Goal: Task Accomplishment & Management: Manage account settings

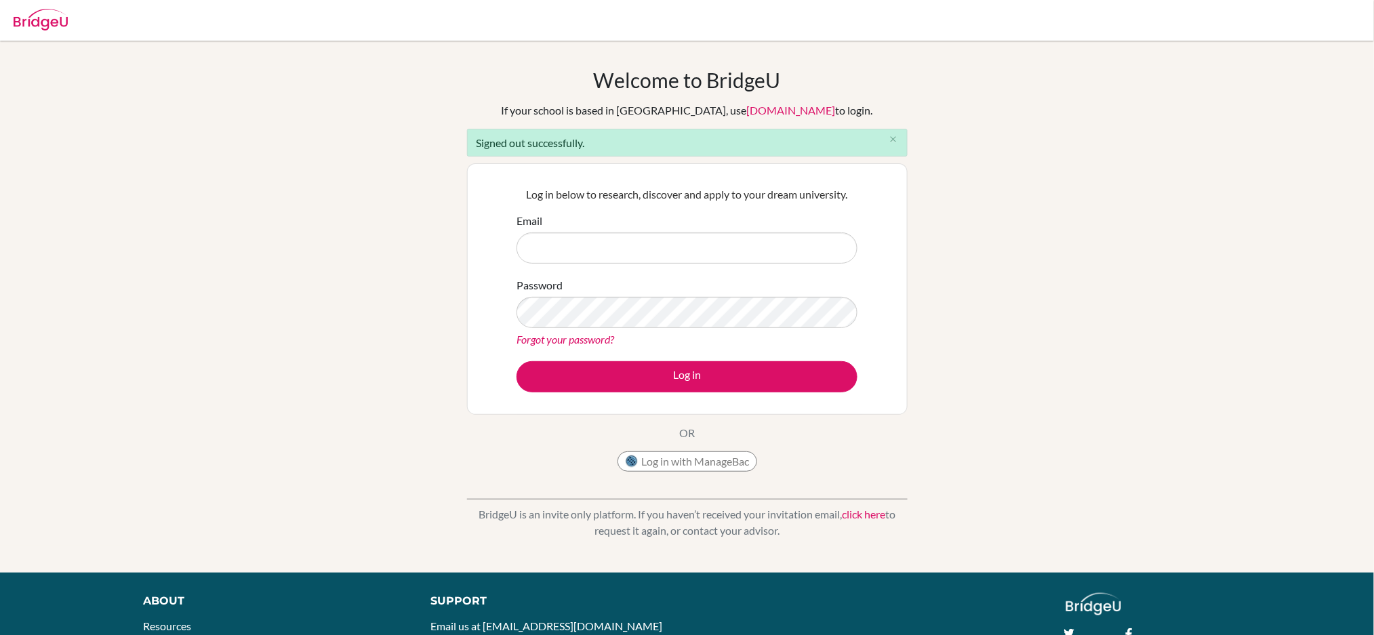
type input "[EMAIL_ADDRESS][DOMAIN_NAME]"
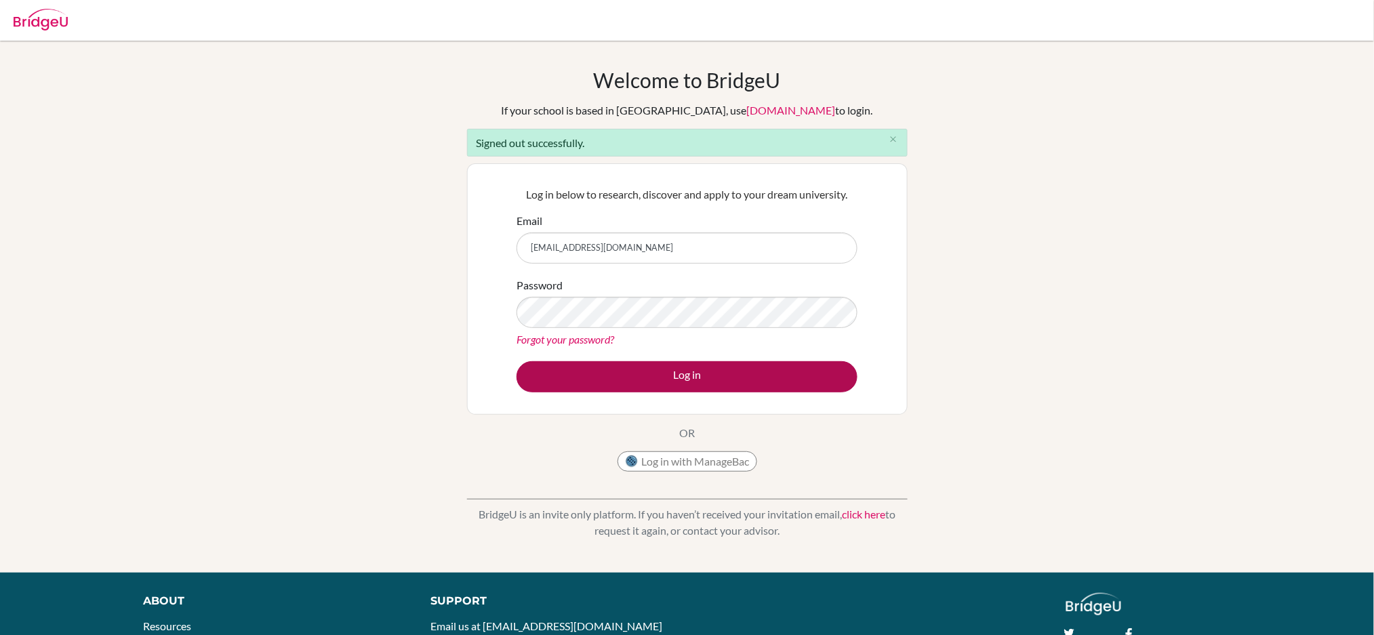
click at [742, 393] on div "Log in below to research, discover and apply to your dream university. Email fa…" at bounding box center [688, 289] width 358 height 223
click at [742, 386] on button "Log in" at bounding box center [687, 376] width 341 height 31
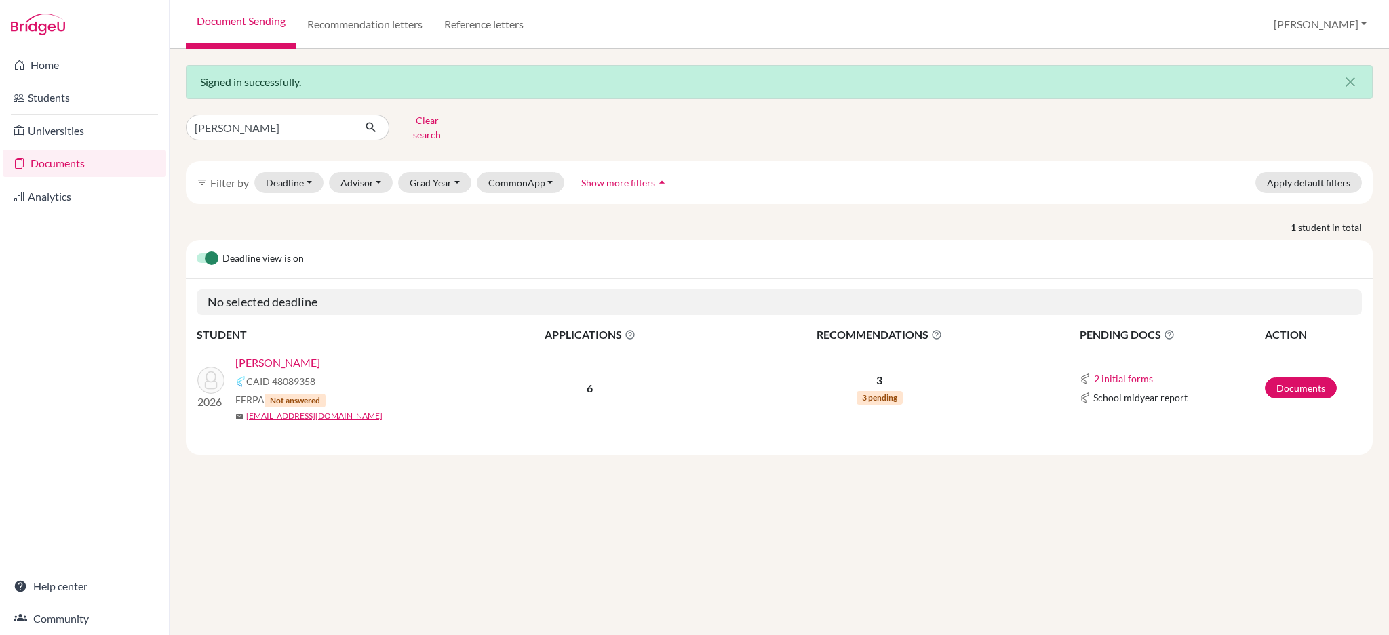
click at [247, 355] on link "Li, Andy" at bounding box center [277, 363] width 85 height 16
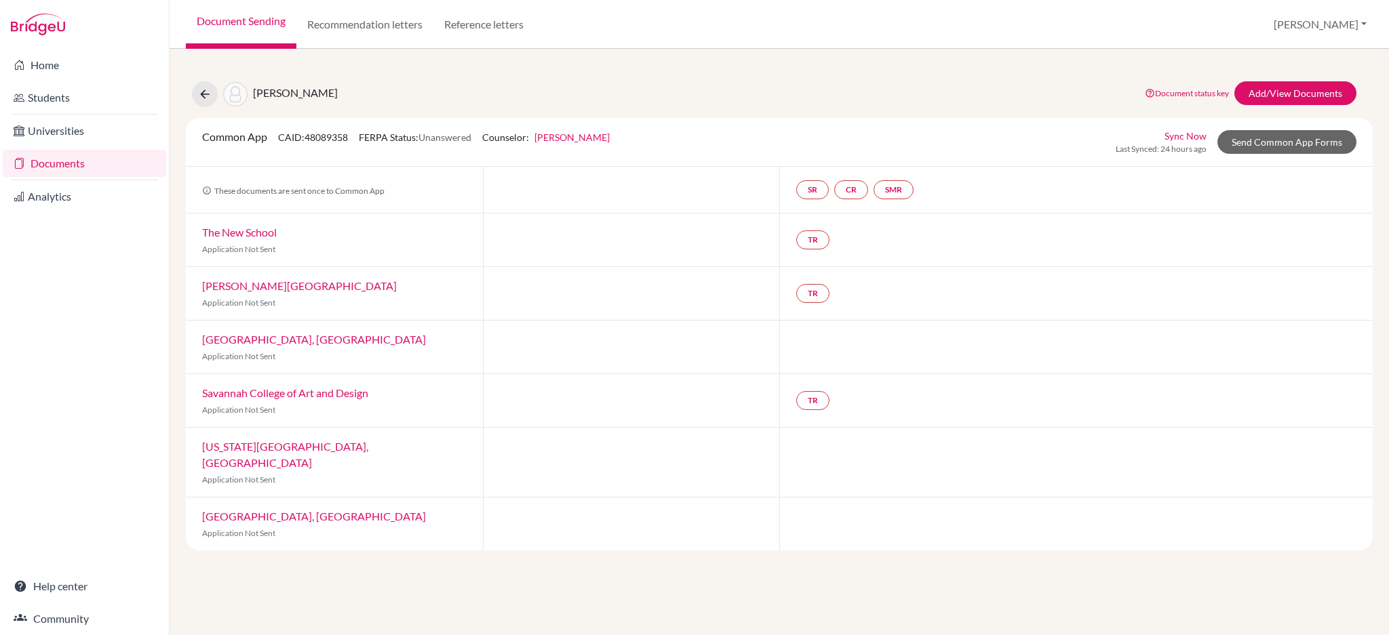
click at [41, 162] on link "Documents" at bounding box center [84, 163] width 163 height 27
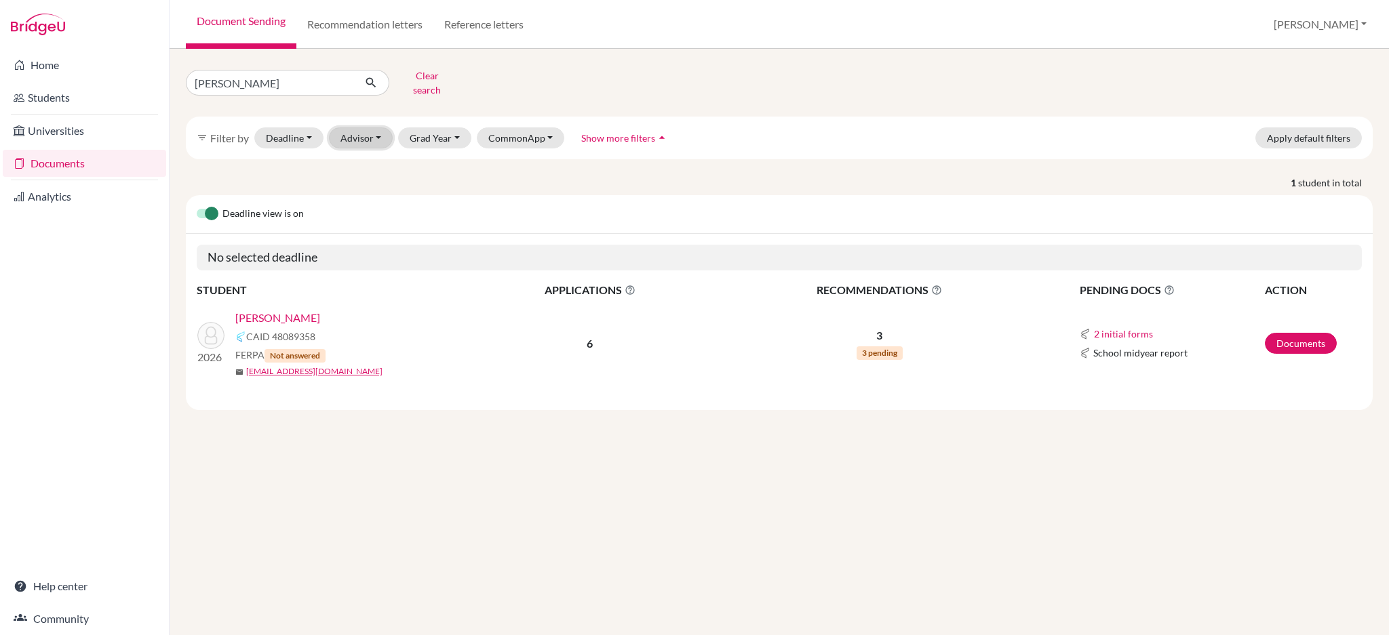
click at [363, 131] on button "Advisor" at bounding box center [361, 137] width 64 height 21
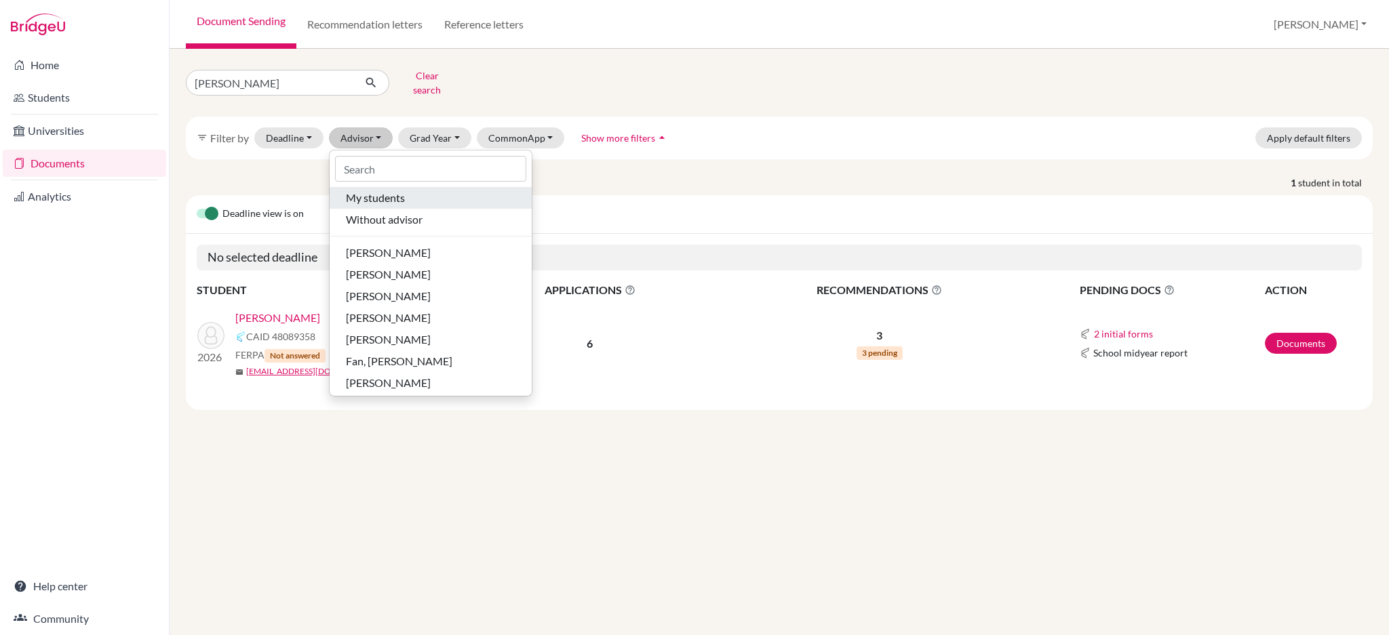
click at [364, 190] on span "My students" at bounding box center [375, 198] width 59 height 16
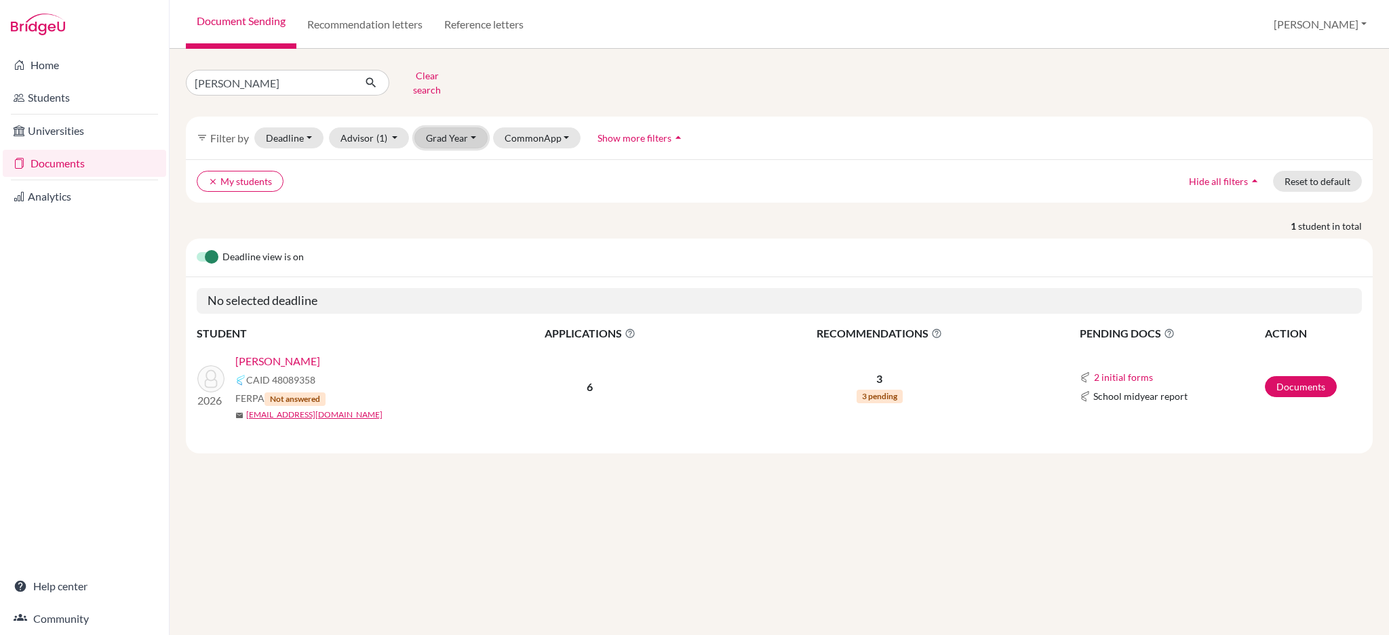
click at [432, 134] on button "Grad Year" at bounding box center [450, 137] width 73 height 21
click at [438, 202] on span "2026" at bounding box center [443, 210] width 24 height 16
click at [447, 127] on button "Grad Year (1)" at bounding box center [458, 137] width 89 height 21
click at [445, 224] on span "2025" at bounding box center [443, 232] width 24 height 16
click at [361, 178] on button "clear 2025" at bounding box center [379, 181] width 57 height 21
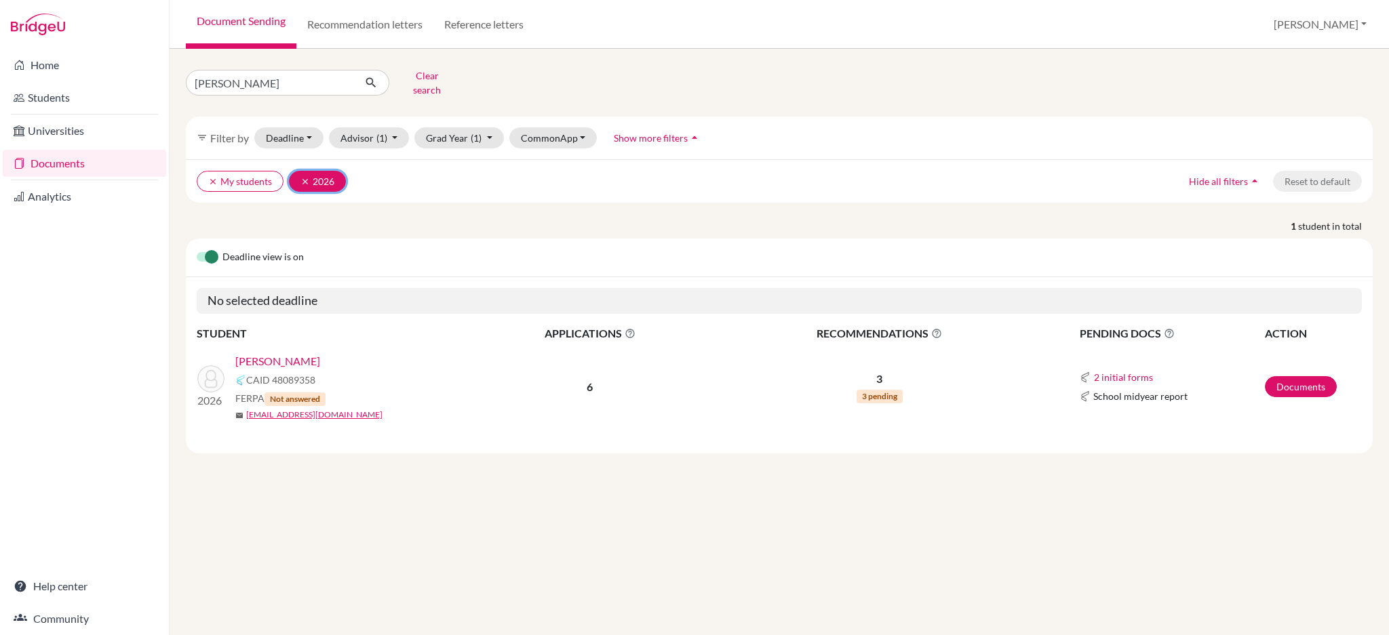
click at [306, 177] on icon "clear" at bounding box center [304, 181] width 9 height 9
click at [218, 180] on button "clear My students" at bounding box center [240, 181] width 87 height 21
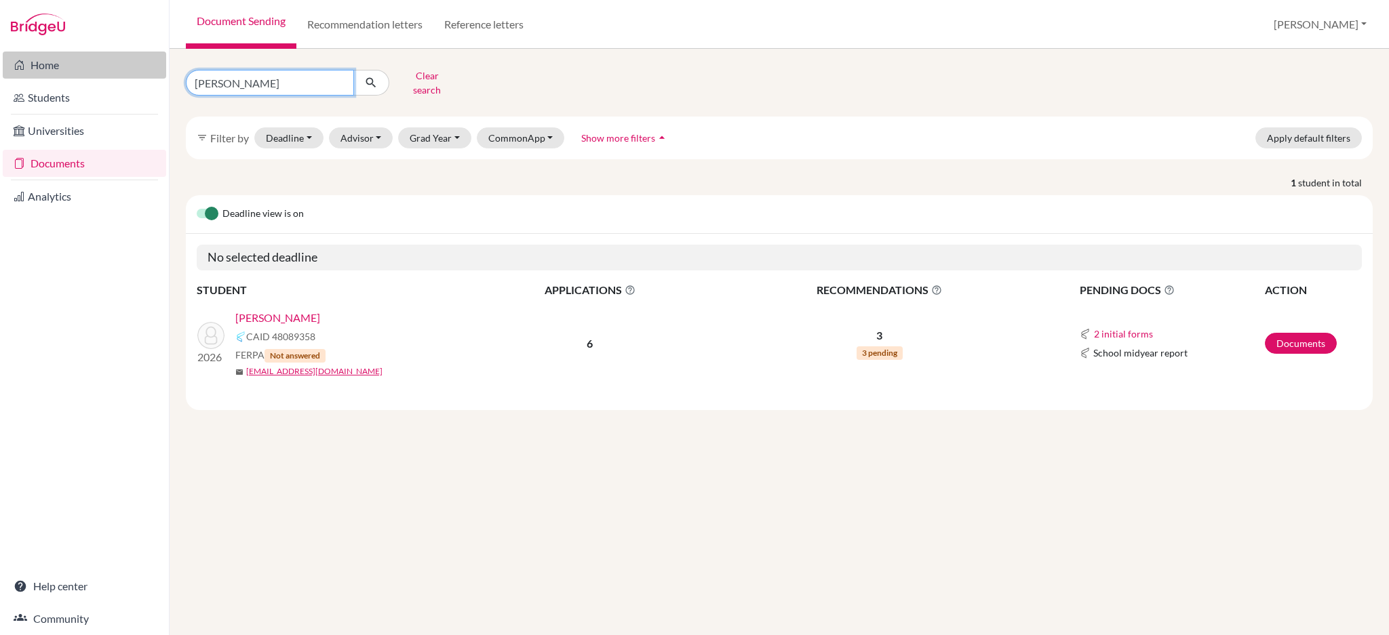
drag, startPoint x: 247, startPoint y: 73, endPoint x: 165, endPoint y: 75, distance: 82.7
click at [165, 75] on div "Home Students Universities Documents Analytics Help center Community Document S…" at bounding box center [694, 317] width 1389 height 635
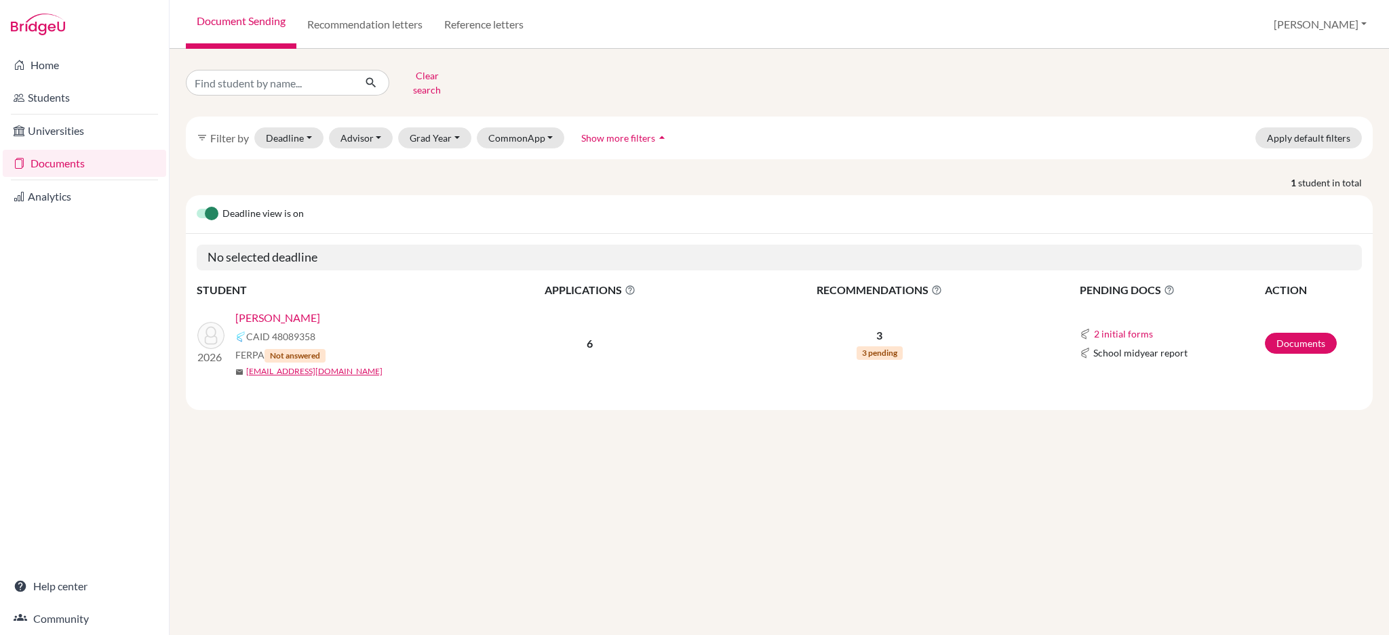
click at [246, 310] on link "Li, Andy" at bounding box center [277, 318] width 85 height 16
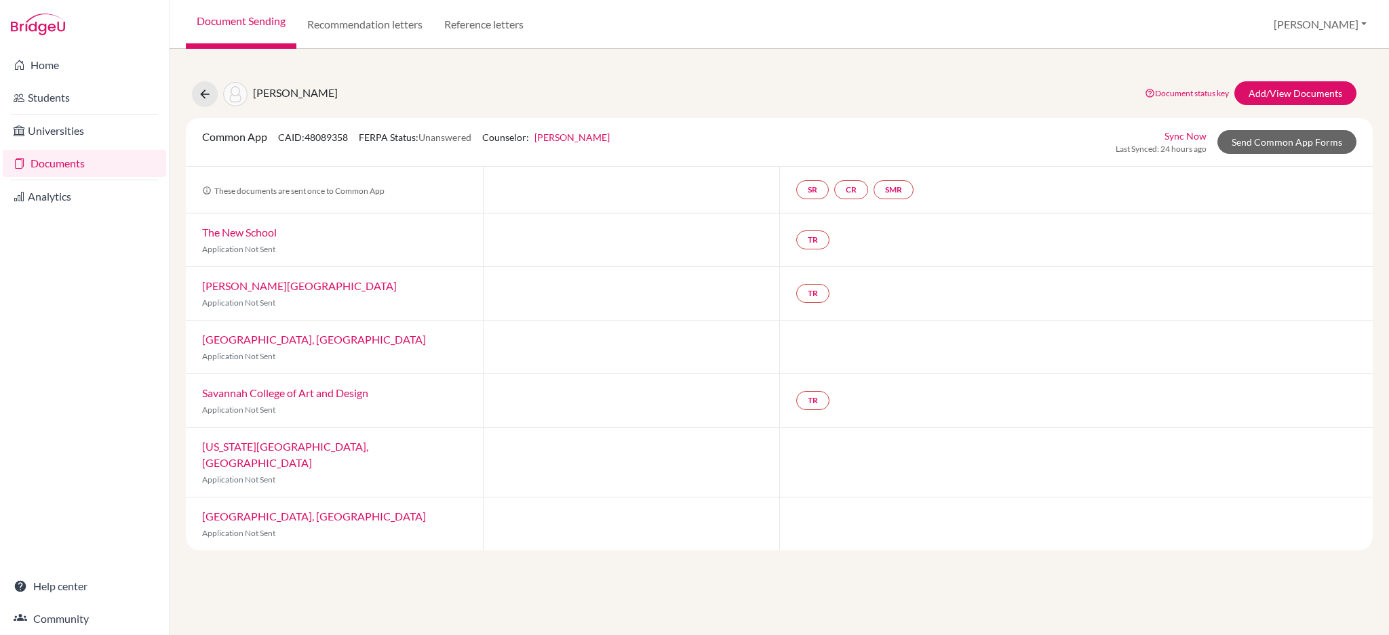
click at [64, 166] on link "Documents" at bounding box center [84, 163] width 163 height 27
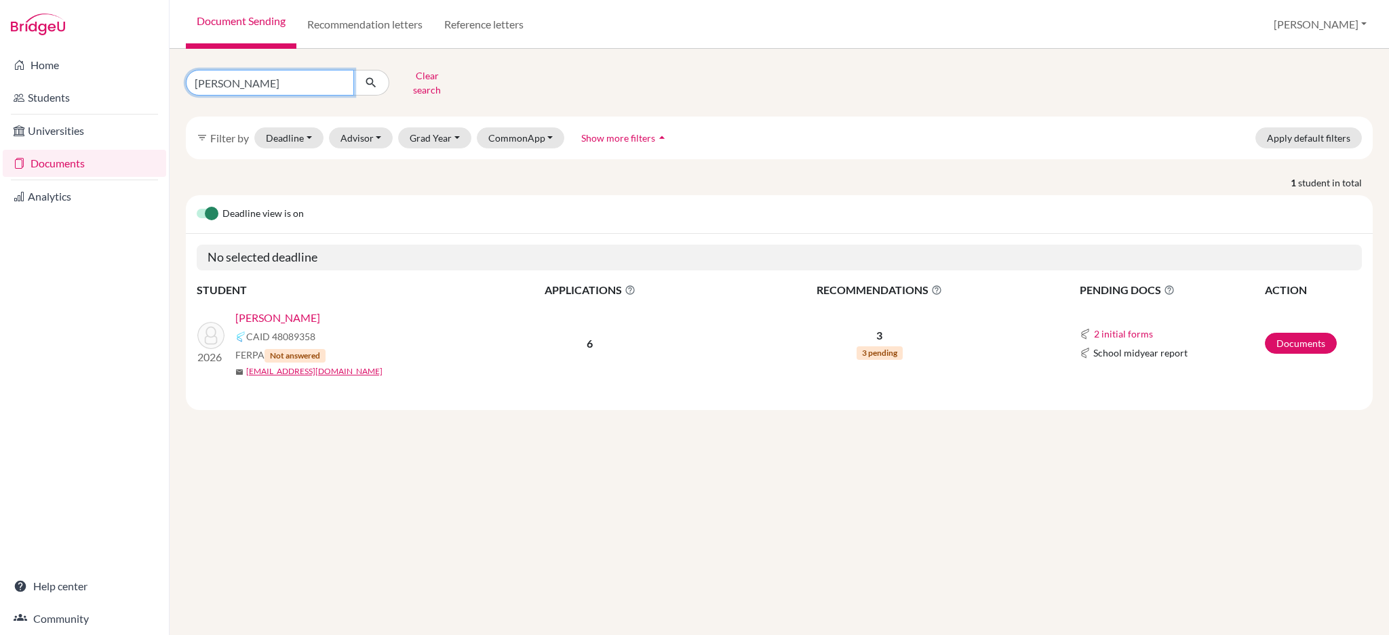
click at [310, 83] on input "Andy Li" at bounding box center [270, 83] width 168 height 26
click at [335, 79] on input "Andy Li" at bounding box center [270, 83] width 168 height 26
click at [359, 128] on button "Advisor" at bounding box center [361, 137] width 64 height 21
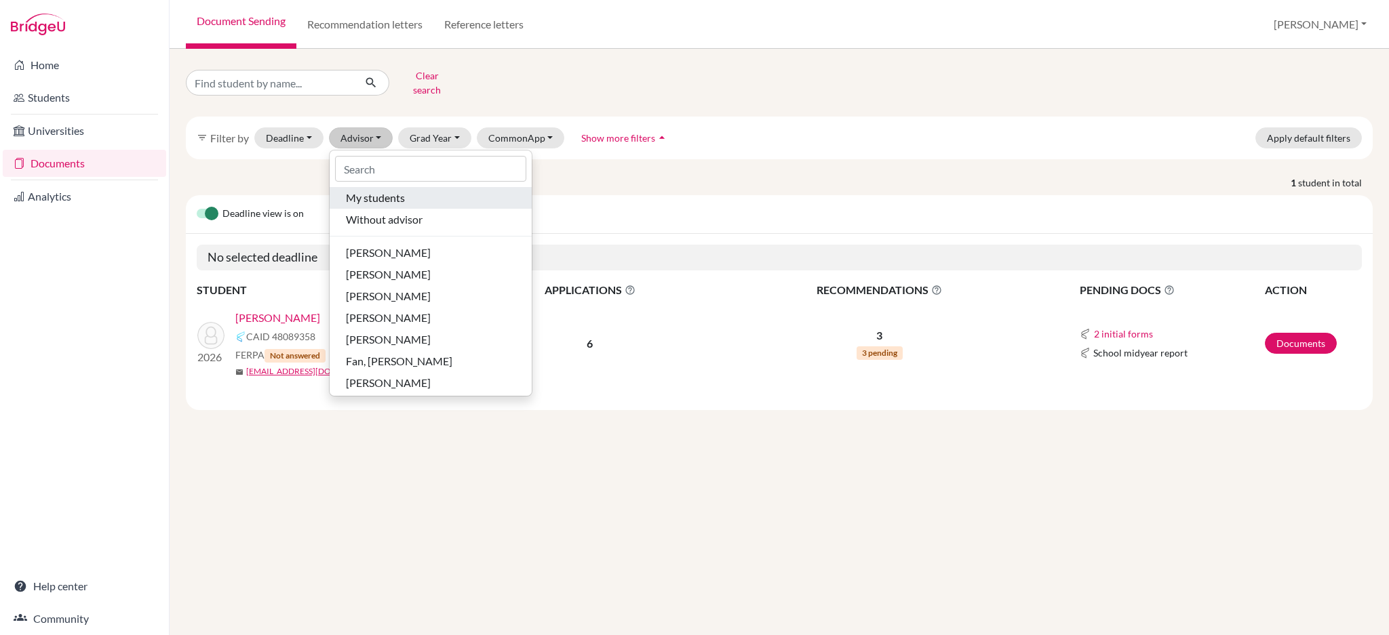
click at [365, 190] on span "My students" at bounding box center [375, 198] width 59 height 16
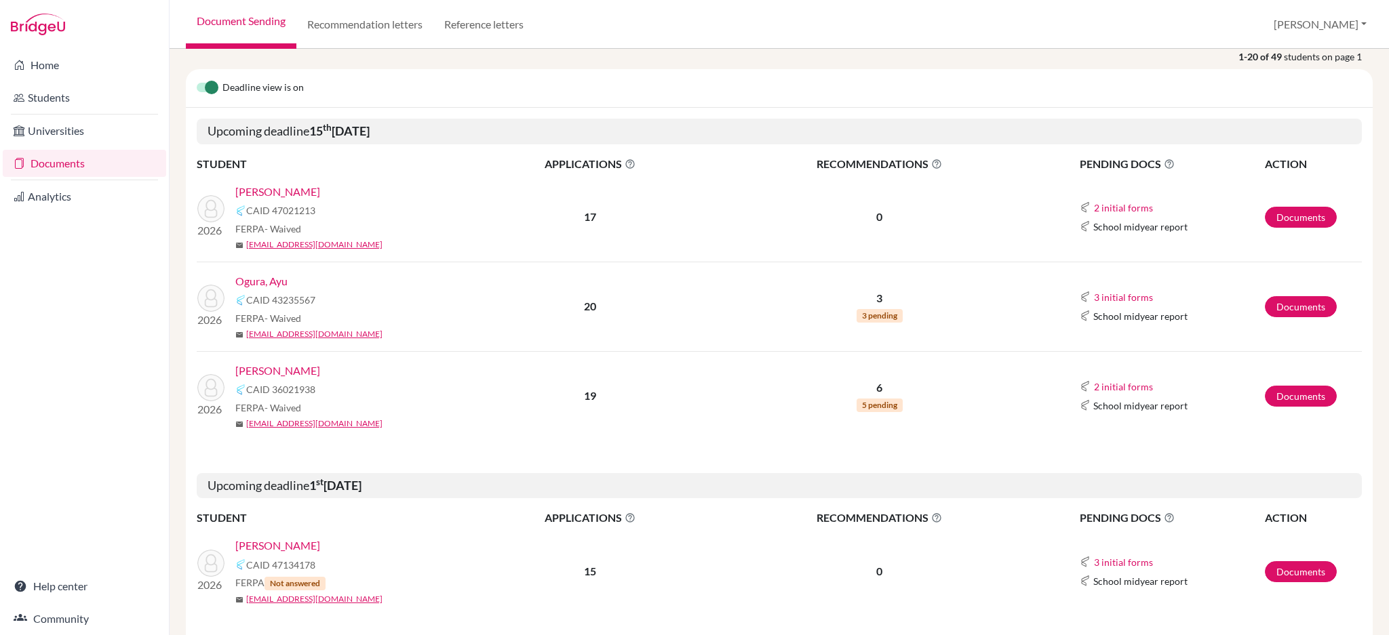
scroll to position [90, 0]
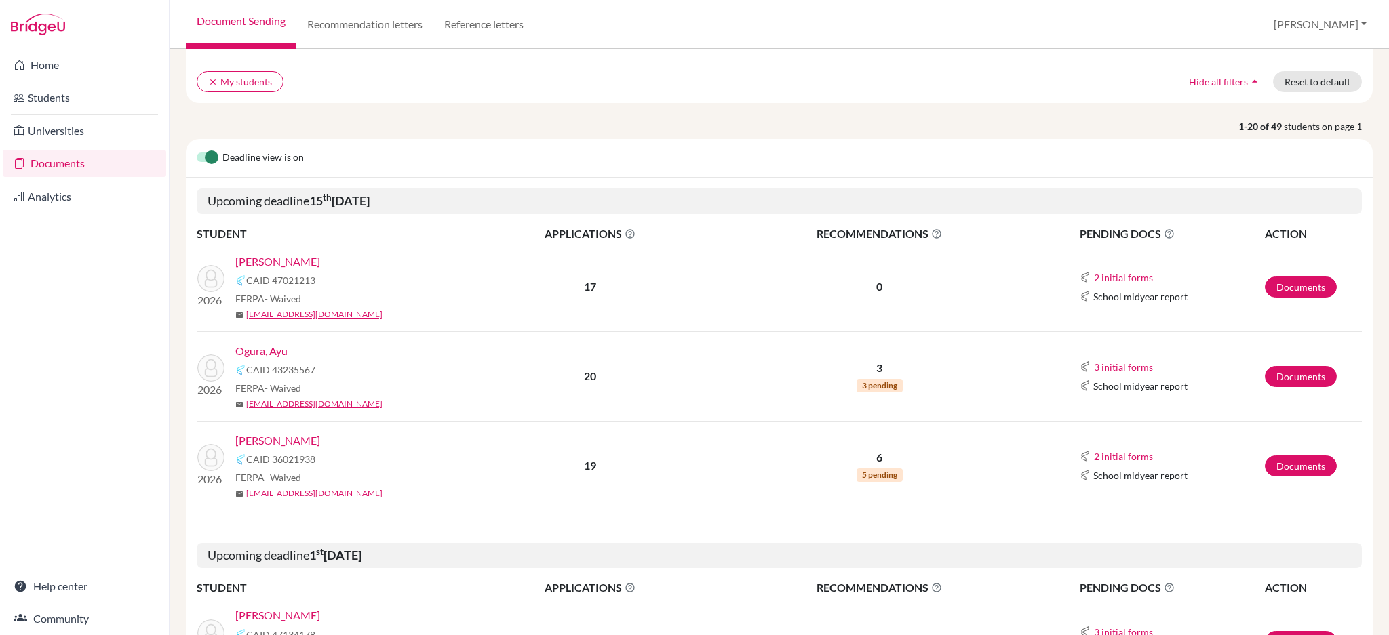
click at [261, 264] on link "Lin, Jolie" at bounding box center [277, 262] width 85 height 16
click at [252, 254] on link "[PERSON_NAME]" at bounding box center [277, 262] width 85 height 16
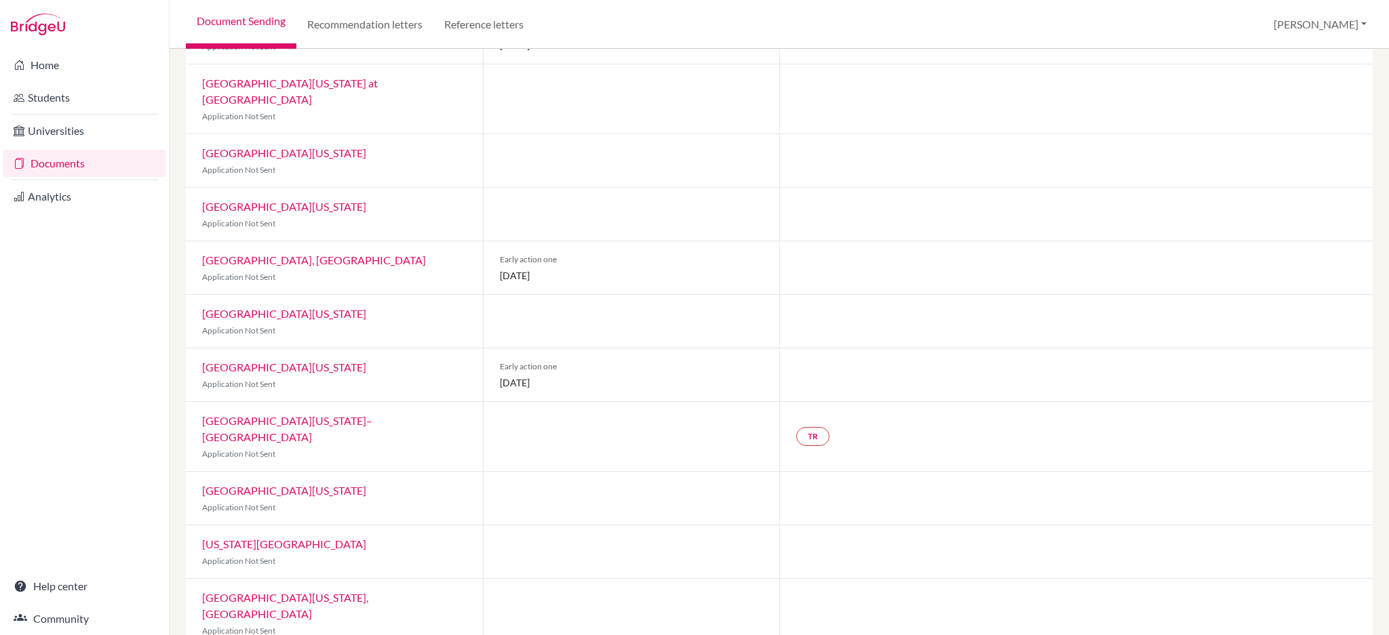
scroll to position [519, 0]
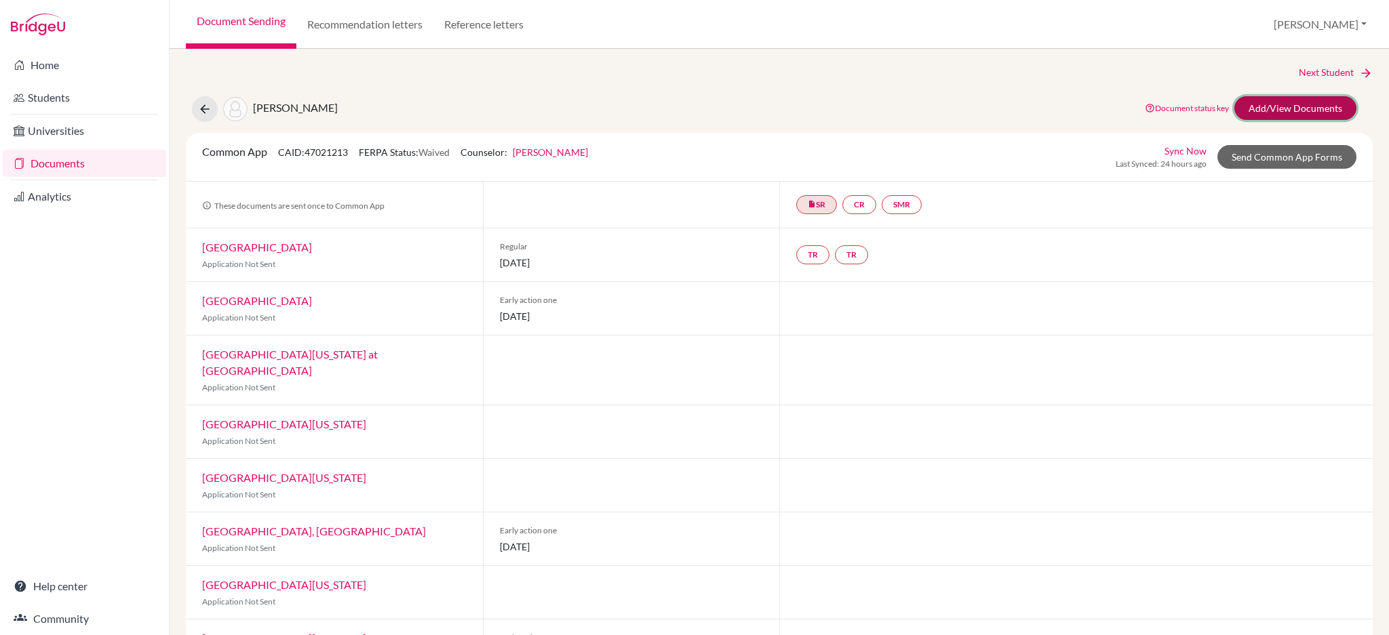
click at [1290, 113] on link "Add/View Documents" at bounding box center [1295, 108] width 122 height 24
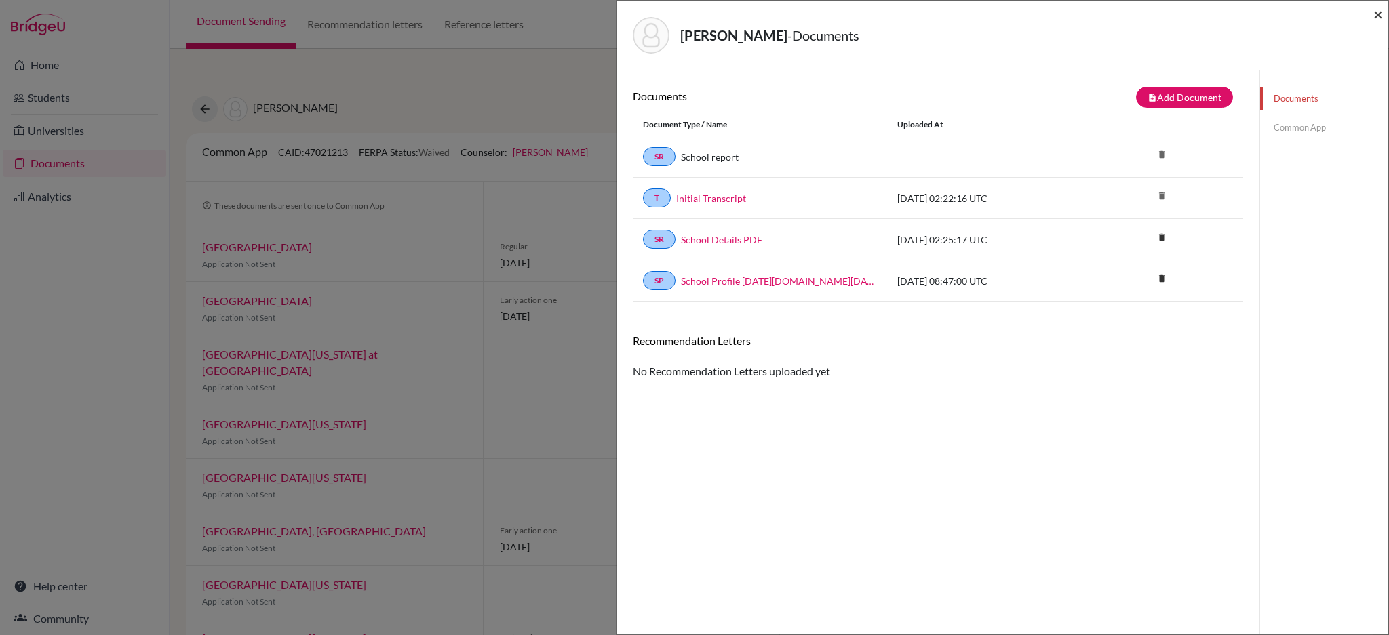
click at [1379, 9] on span "×" at bounding box center [1377, 14] width 9 height 20
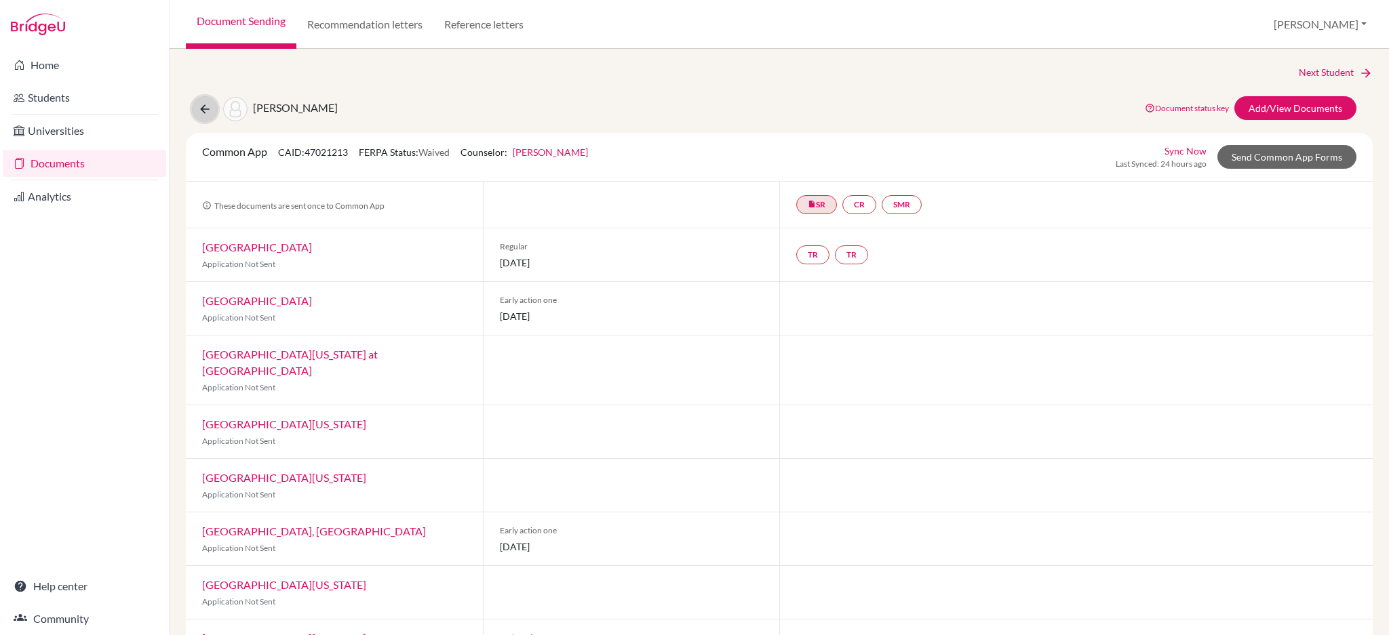
click at [199, 108] on icon at bounding box center [205, 109] width 14 height 14
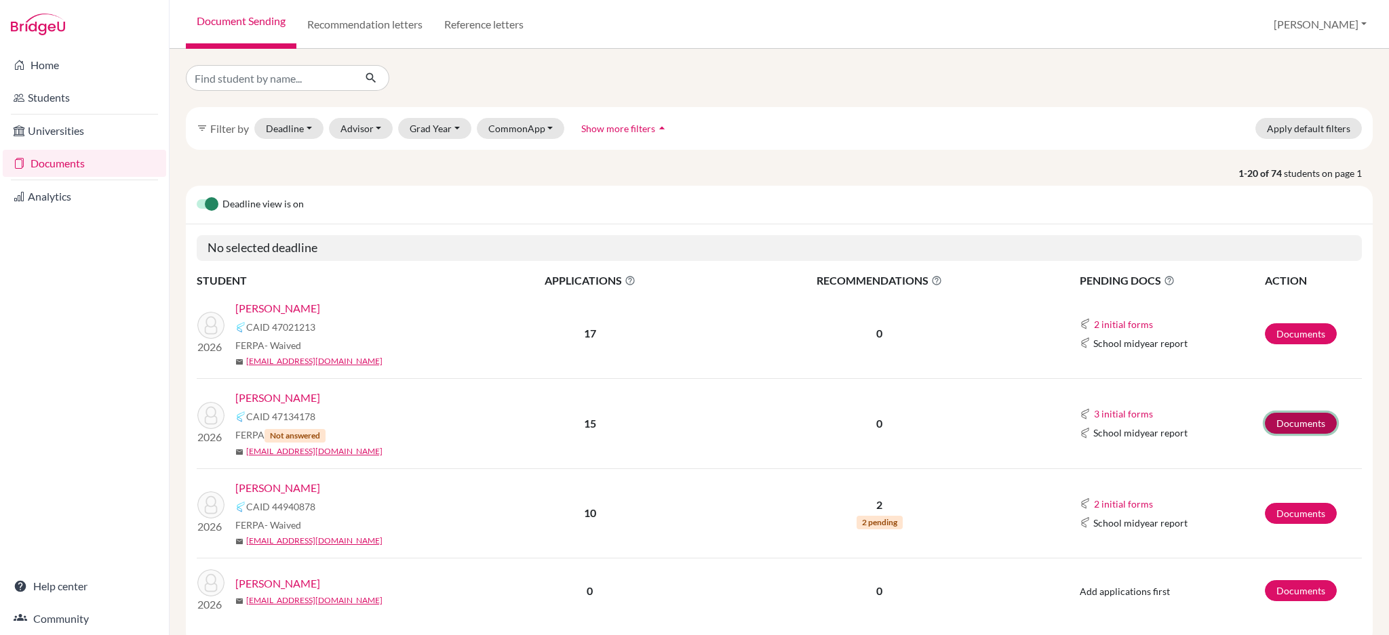
click at [1283, 424] on link "Documents" at bounding box center [1300, 423] width 72 height 21
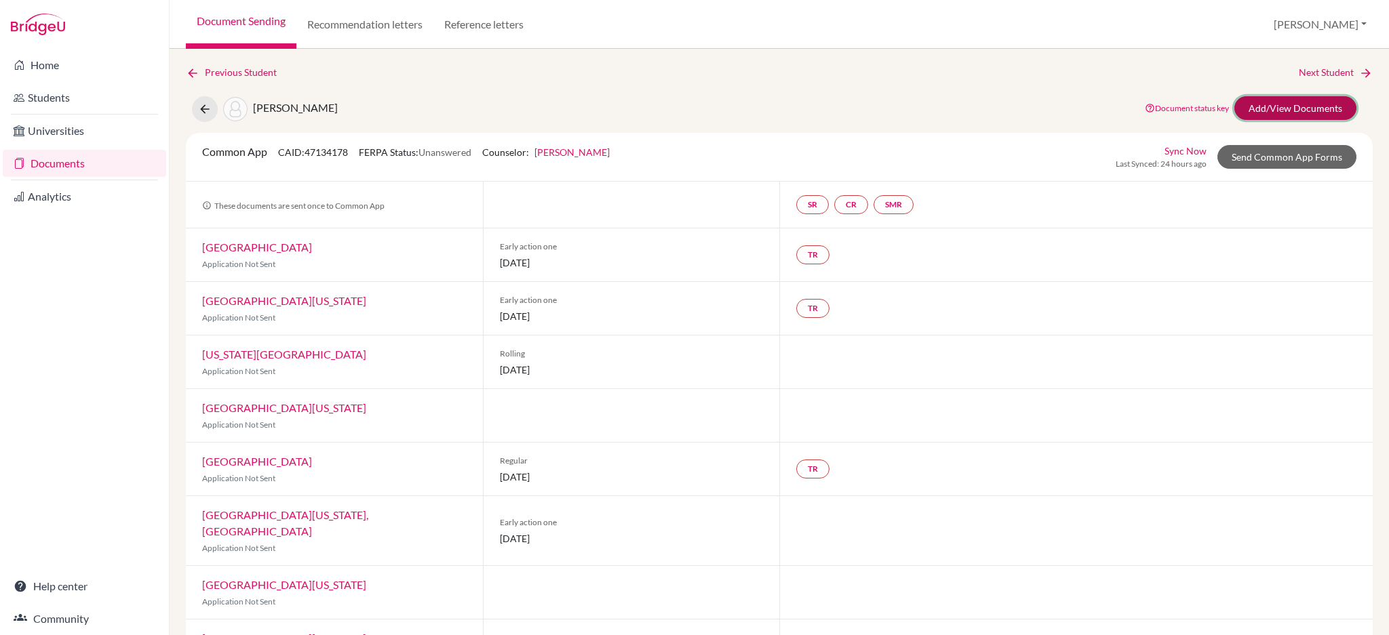
click at [1249, 108] on link "Add/View Documents" at bounding box center [1295, 108] width 122 height 24
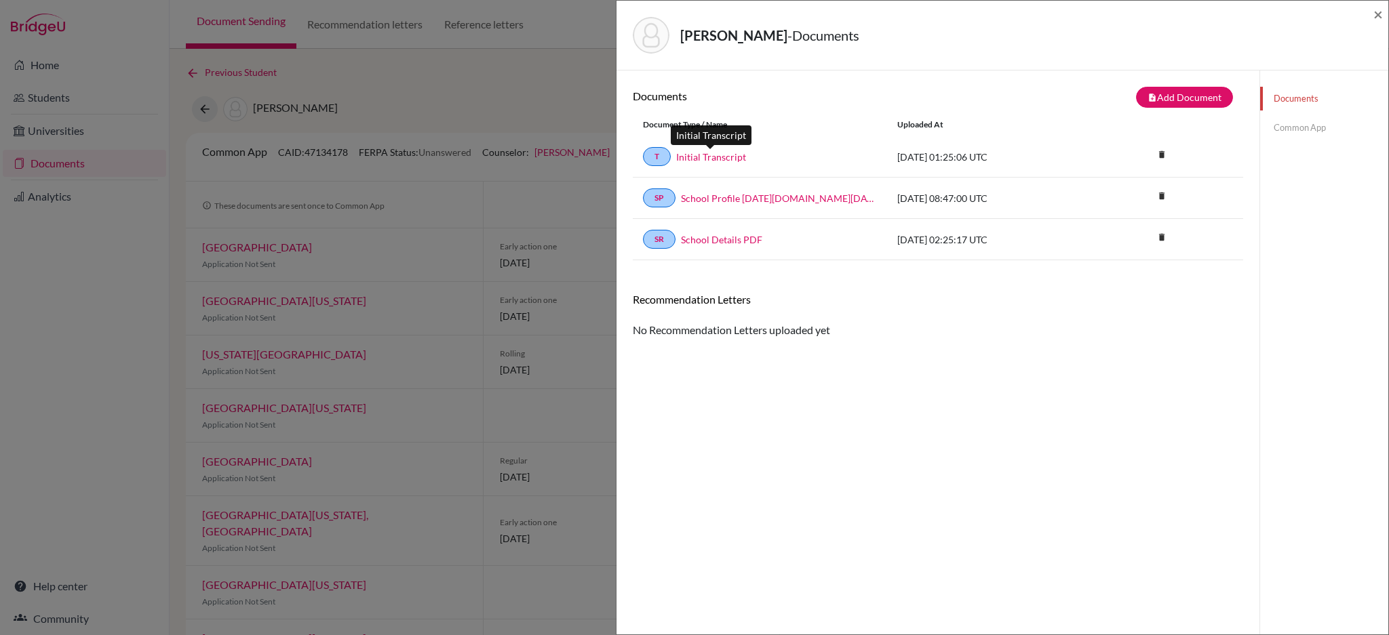
click at [702, 161] on link "Initial Transcript" at bounding box center [711, 157] width 70 height 14
click at [1280, 122] on link "Common App" at bounding box center [1324, 128] width 128 height 24
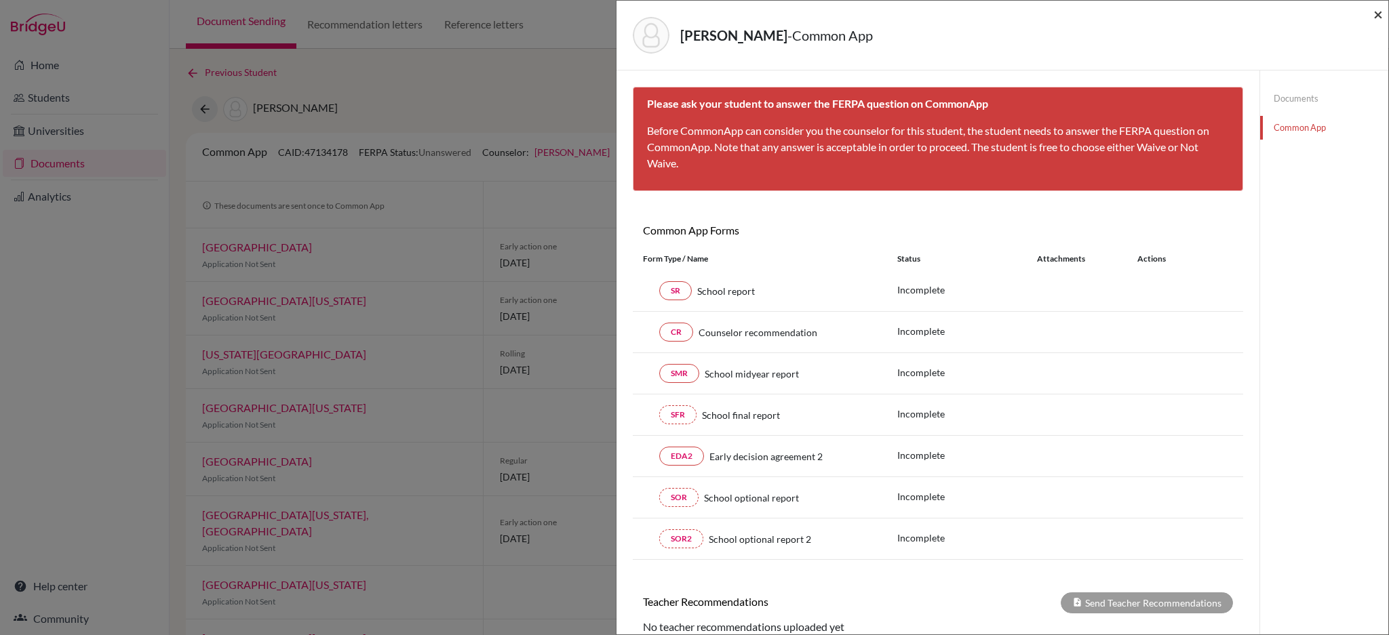
click at [1373, 12] on span "×" at bounding box center [1377, 14] width 9 height 20
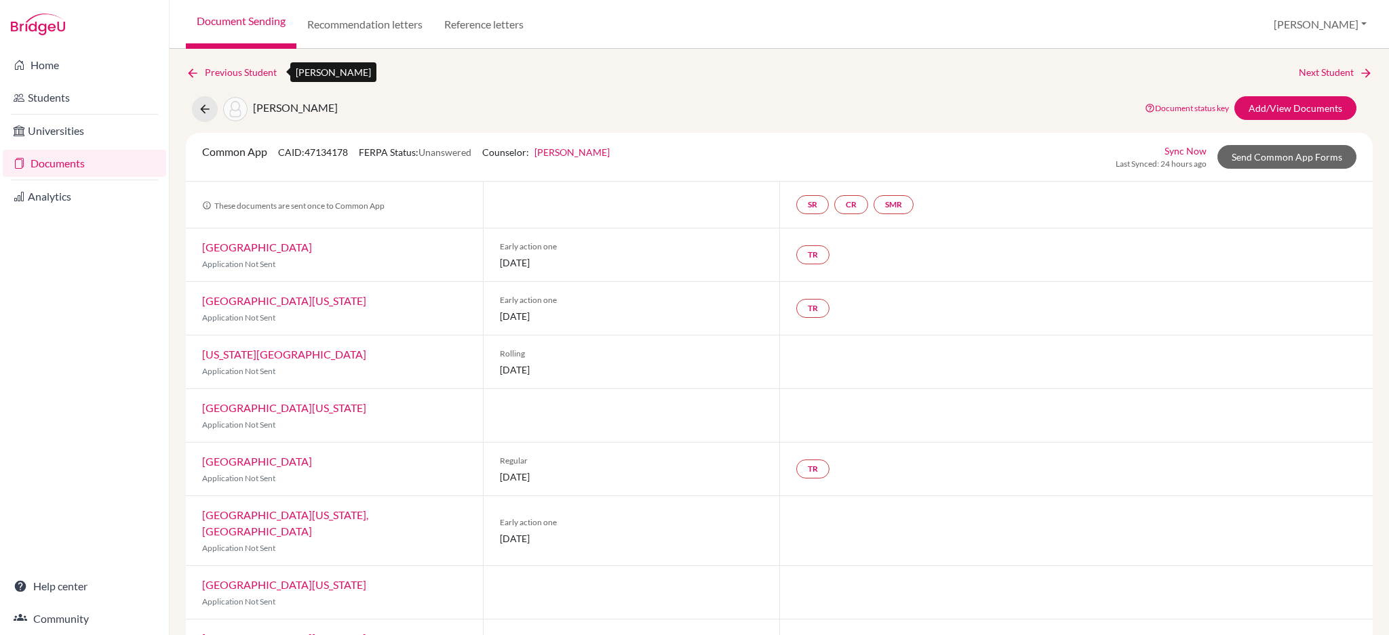
click at [188, 77] on icon at bounding box center [193, 73] width 14 height 14
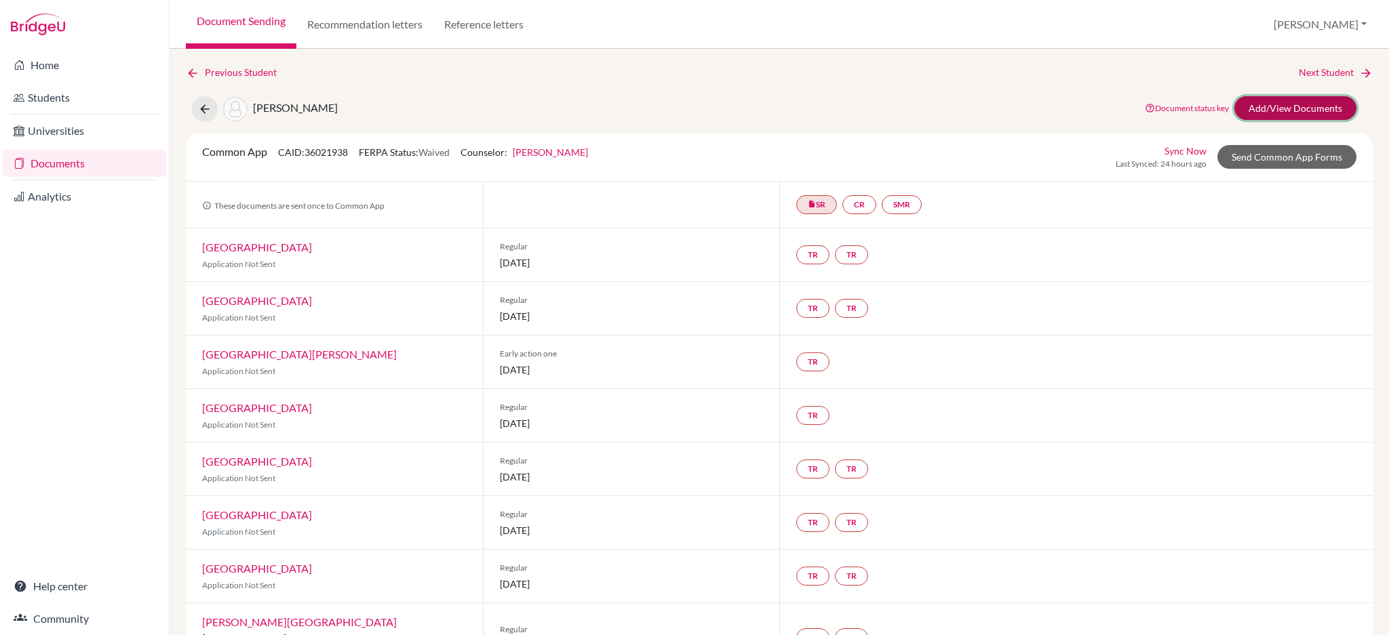
click at [1244, 104] on link "Add/View Documents" at bounding box center [1295, 108] width 122 height 24
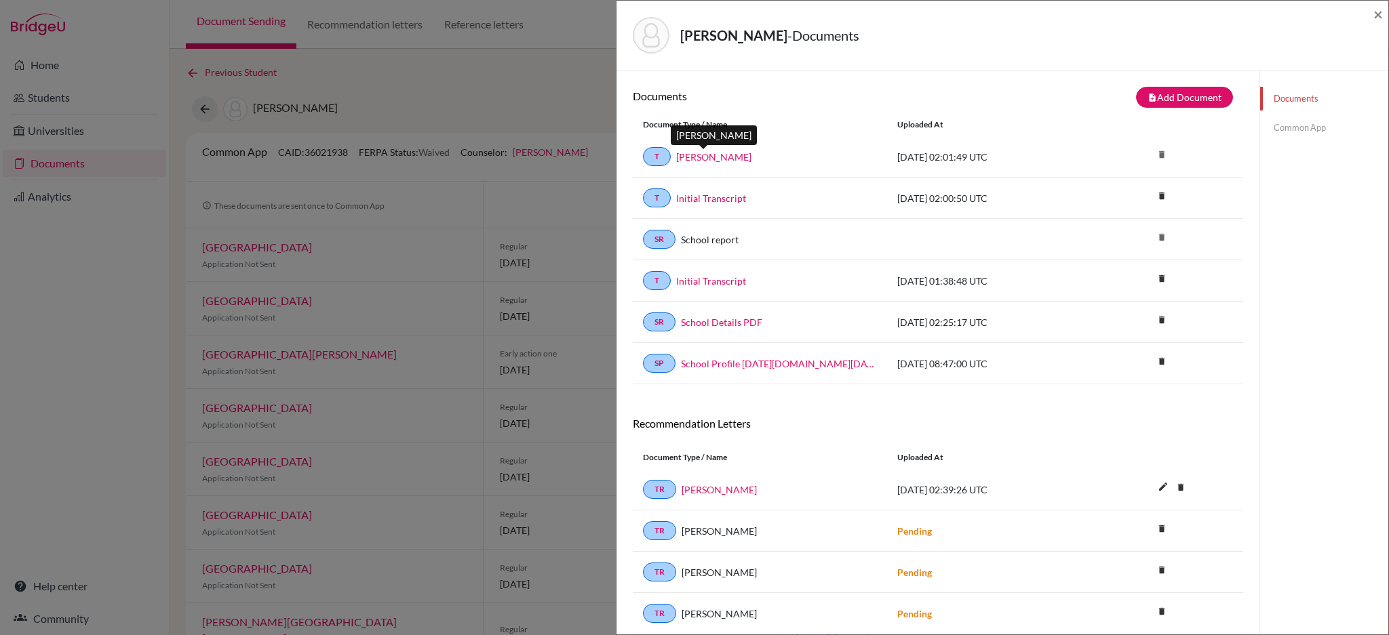
click at [728, 157] on link "Teoh, Samuel" at bounding box center [713, 157] width 75 height 14
click at [732, 192] on link "Initial Transcript" at bounding box center [711, 198] width 70 height 14
click at [1378, 10] on span "×" at bounding box center [1377, 14] width 9 height 20
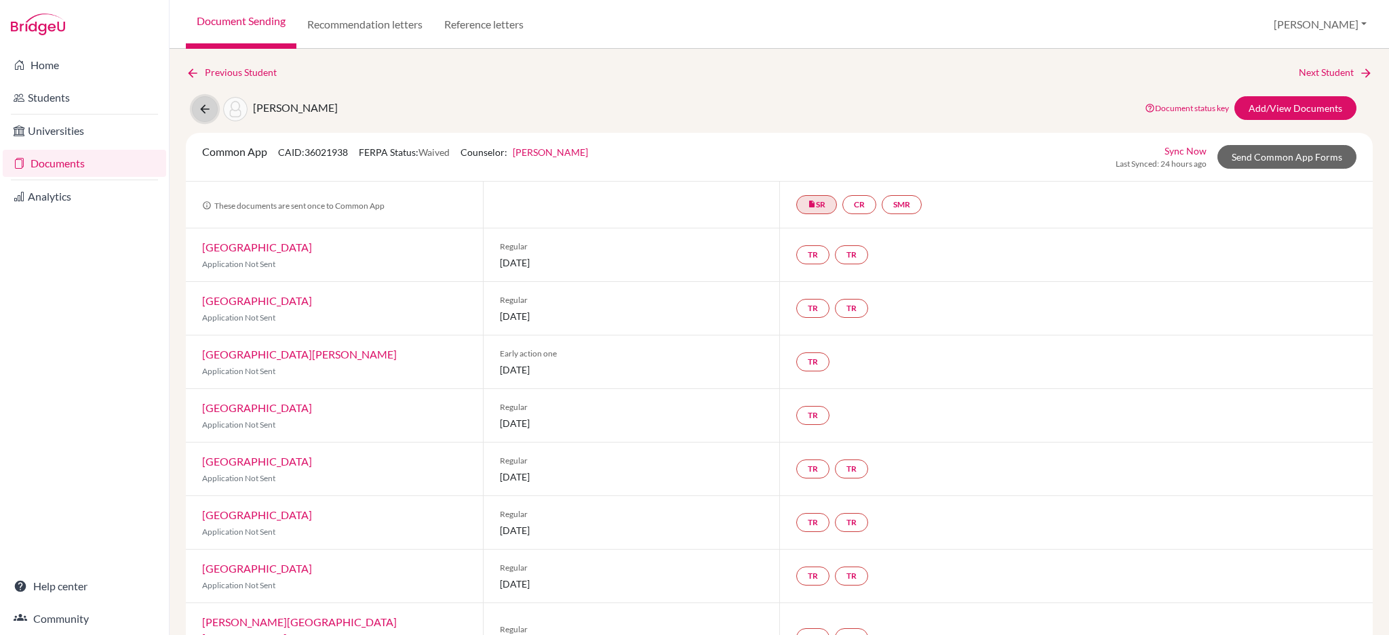
click at [200, 105] on icon at bounding box center [205, 109] width 14 height 14
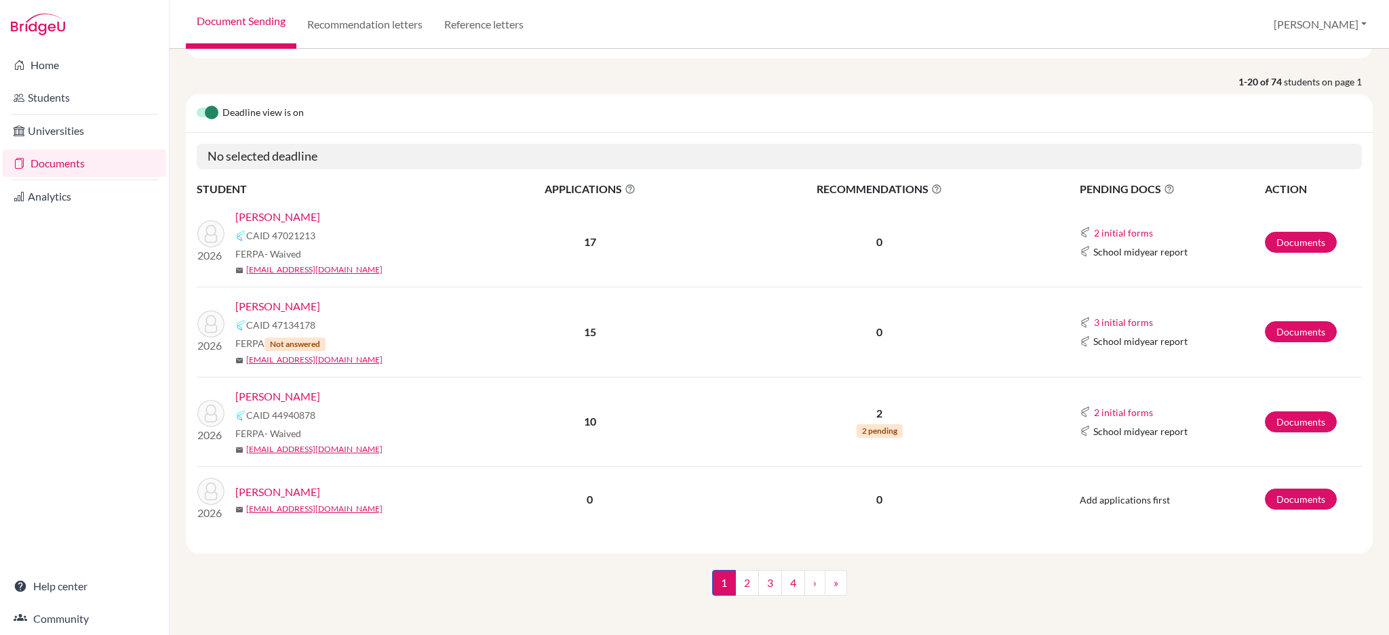
scroll to position [94, 0]
click at [275, 397] on link "[PERSON_NAME]" at bounding box center [277, 394] width 85 height 16
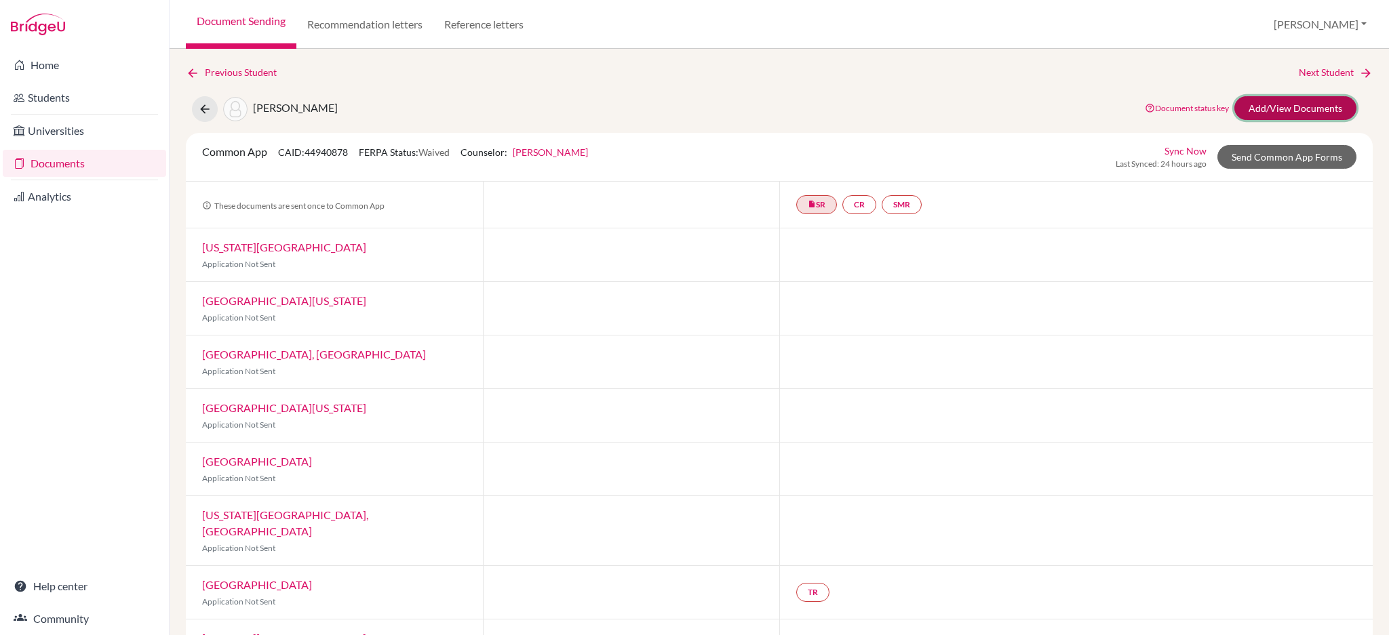
click at [1244, 107] on link "Add/View Documents" at bounding box center [1295, 108] width 122 height 24
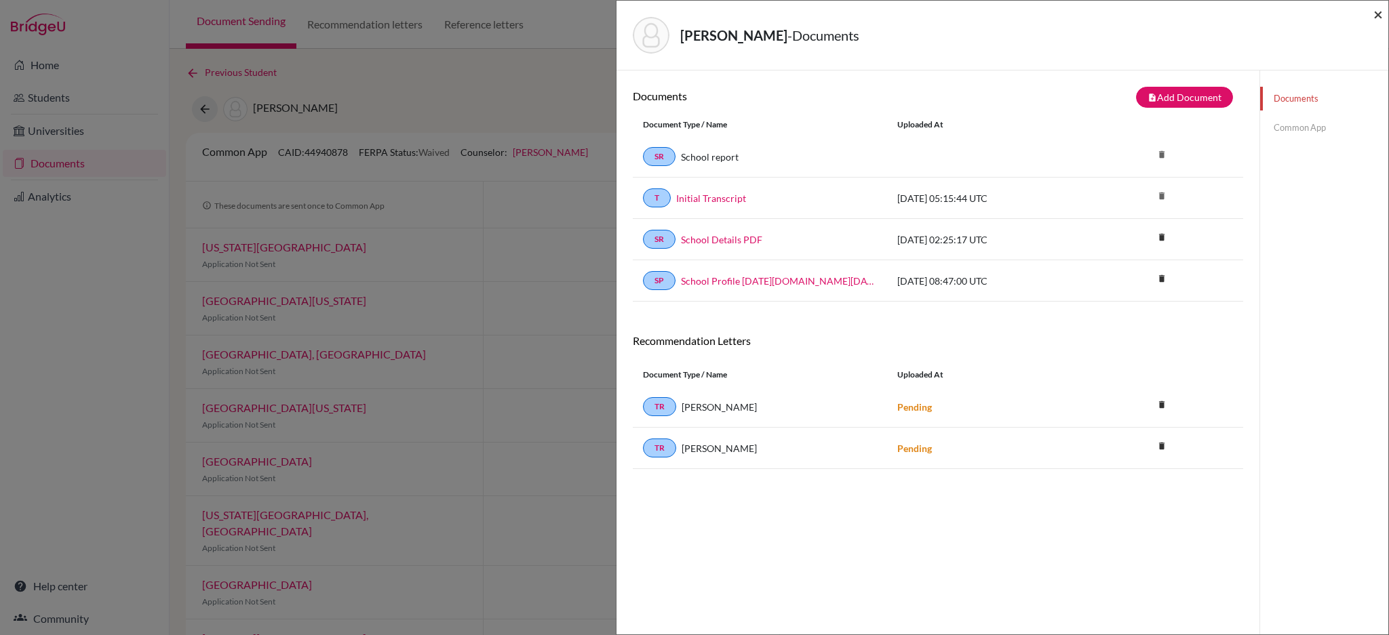
click at [1379, 14] on span "×" at bounding box center [1377, 14] width 9 height 20
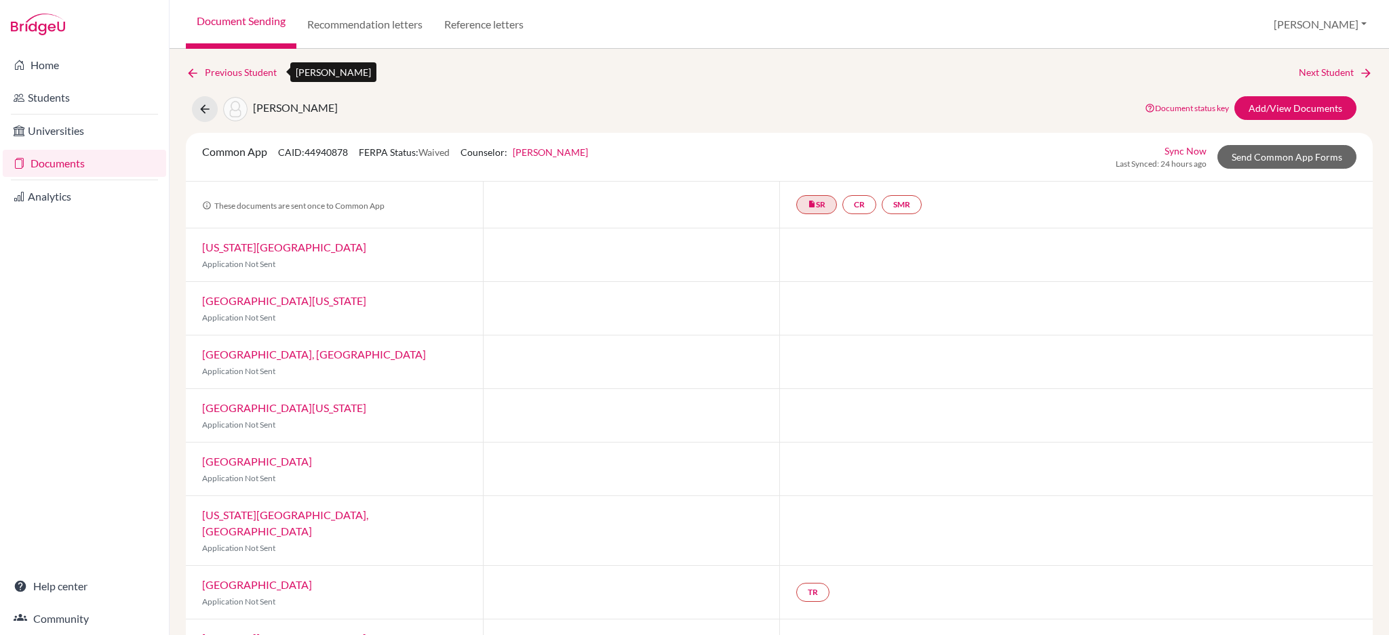
click at [193, 74] on icon at bounding box center [193, 73] width 14 height 14
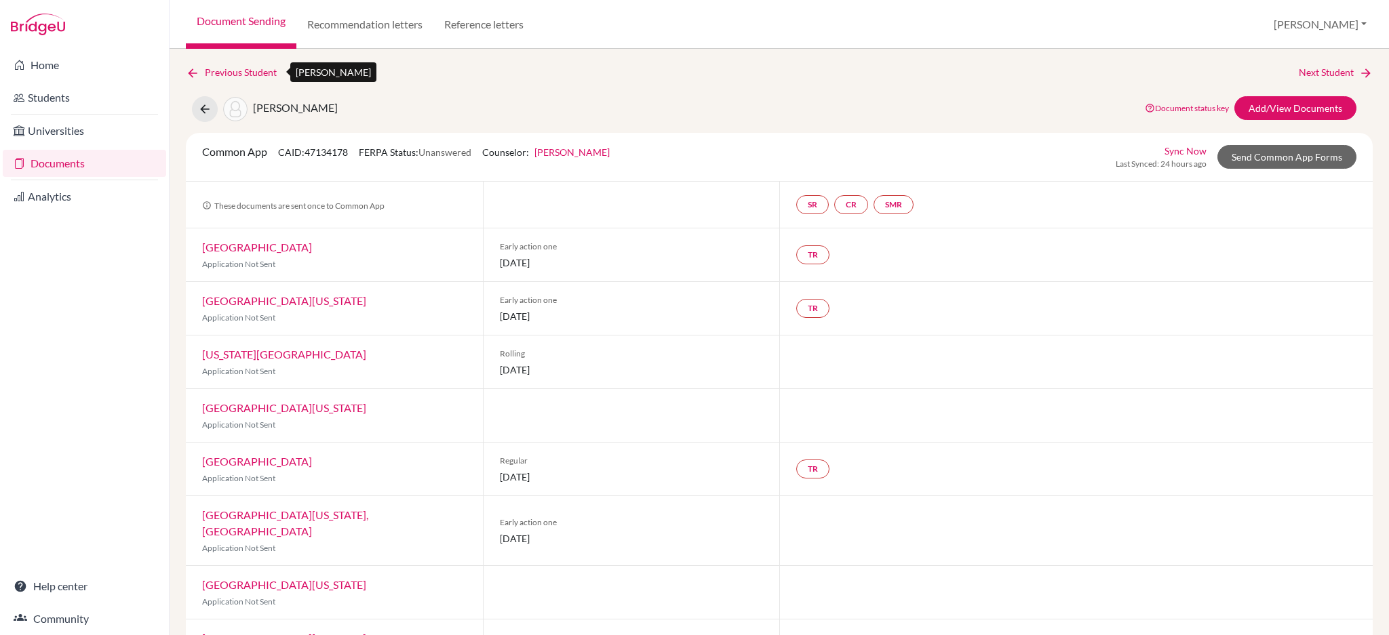
click at [186, 73] on icon at bounding box center [193, 73] width 14 height 14
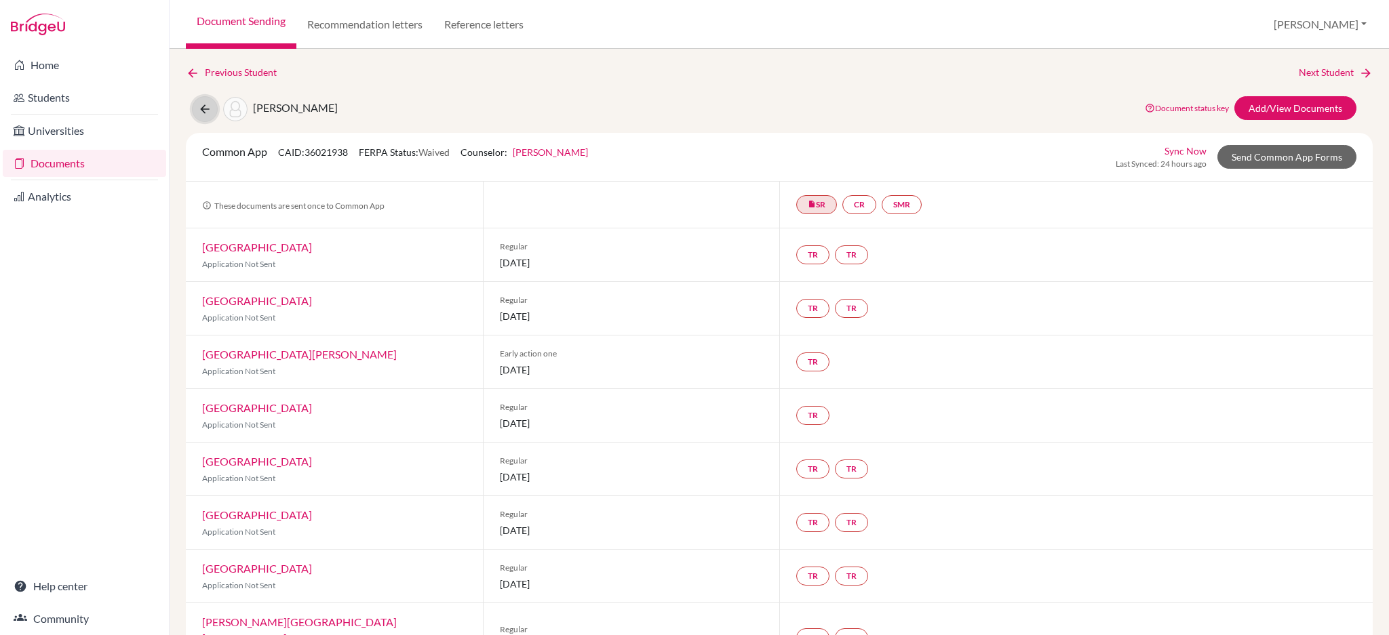
click at [207, 103] on icon at bounding box center [205, 109] width 14 height 14
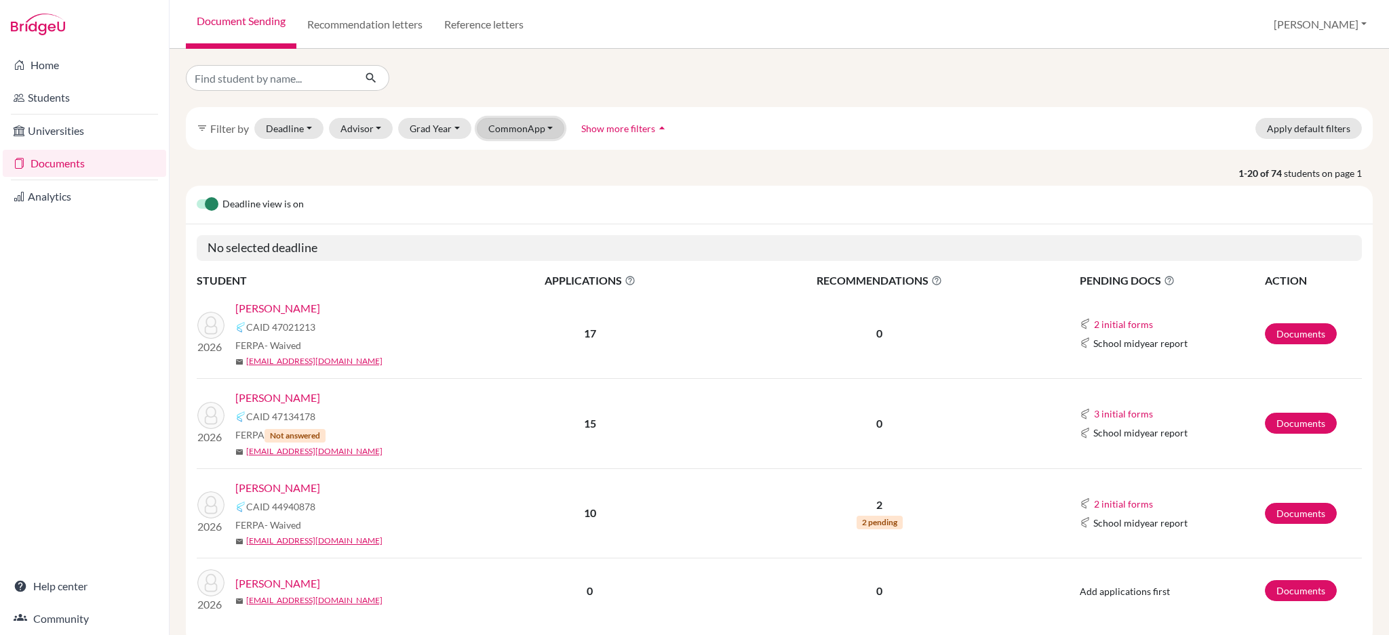
click at [511, 129] on button "CommonApp" at bounding box center [521, 128] width 88 height 21
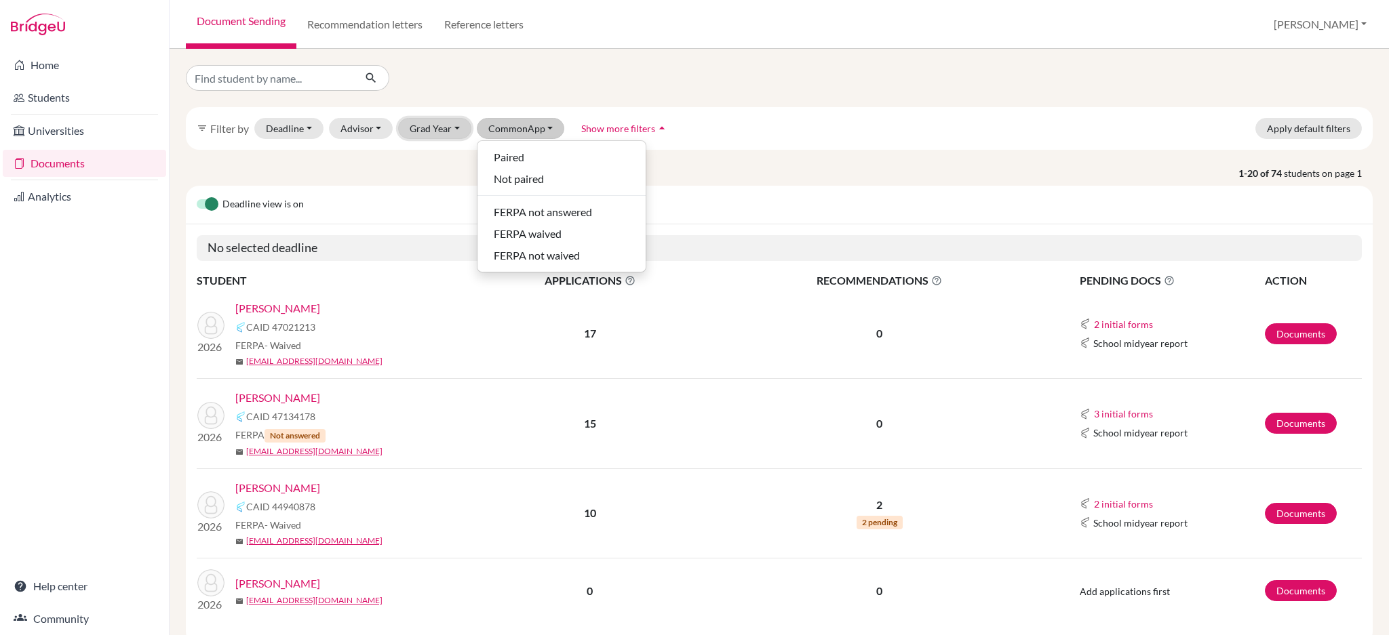
click at [439, 132] on button "Grad Year" at bounding box center [434, 128] width 73 height 21
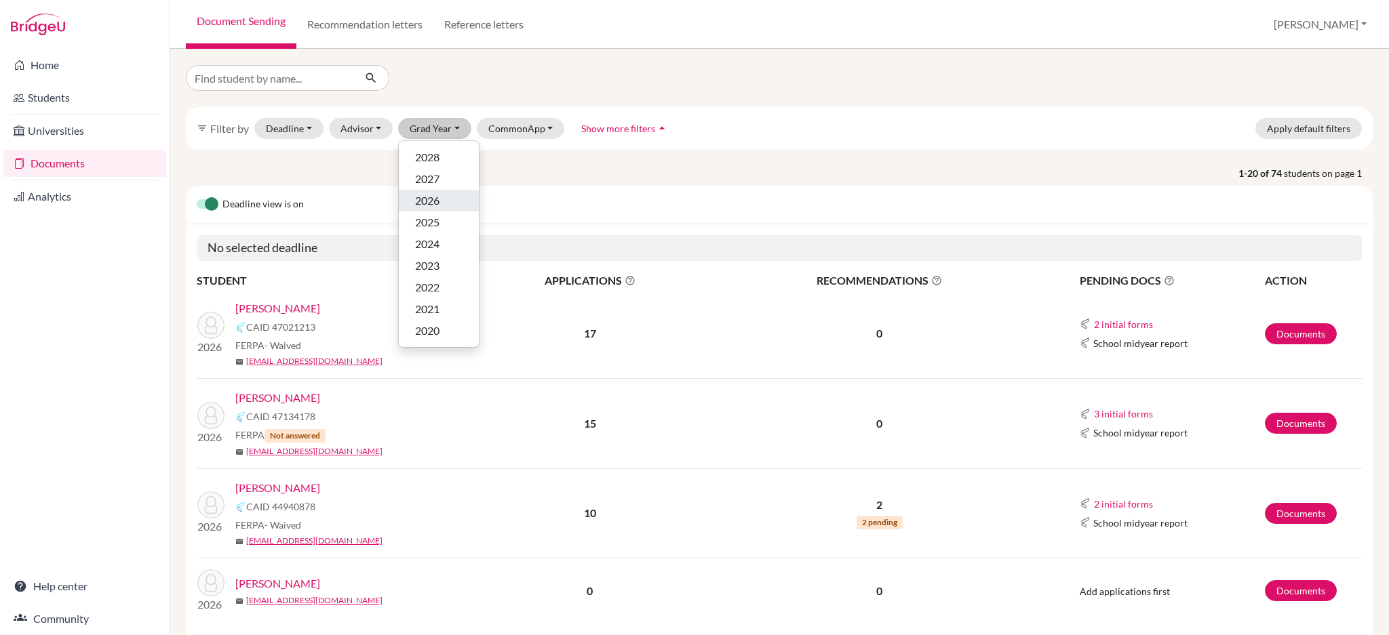
click at [431, 195] on span "2026" at bounding box center [427, 201] width 24 height 16
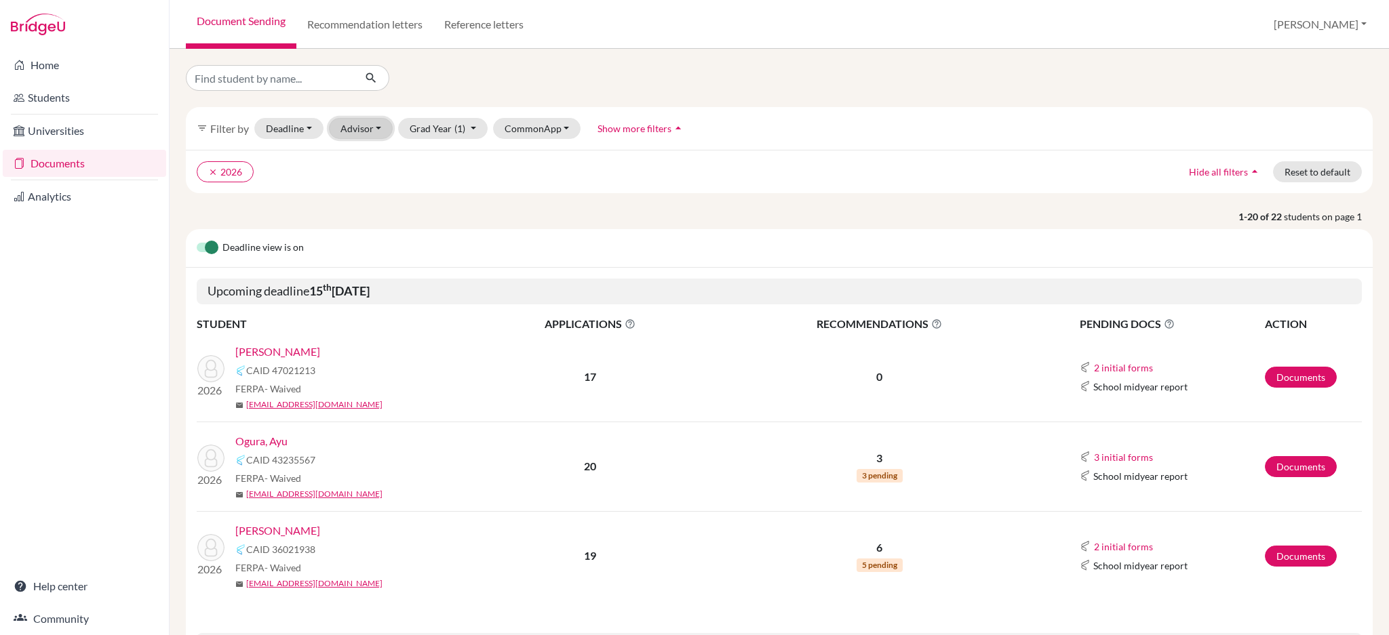
click at [357, 125] on button "Advisor" at bounding box center [361, 128] width 64 height 21
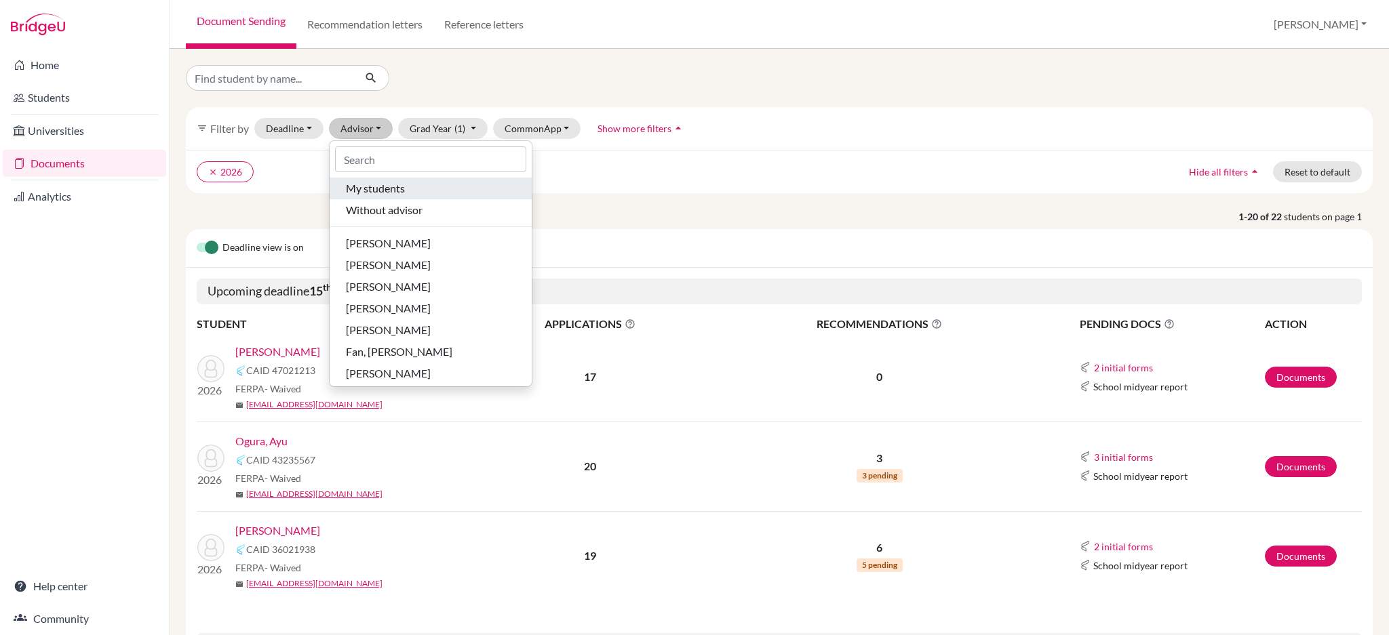
click at [369, 189] on span "My students" at bounding box center [375, 188] width 59 height 16
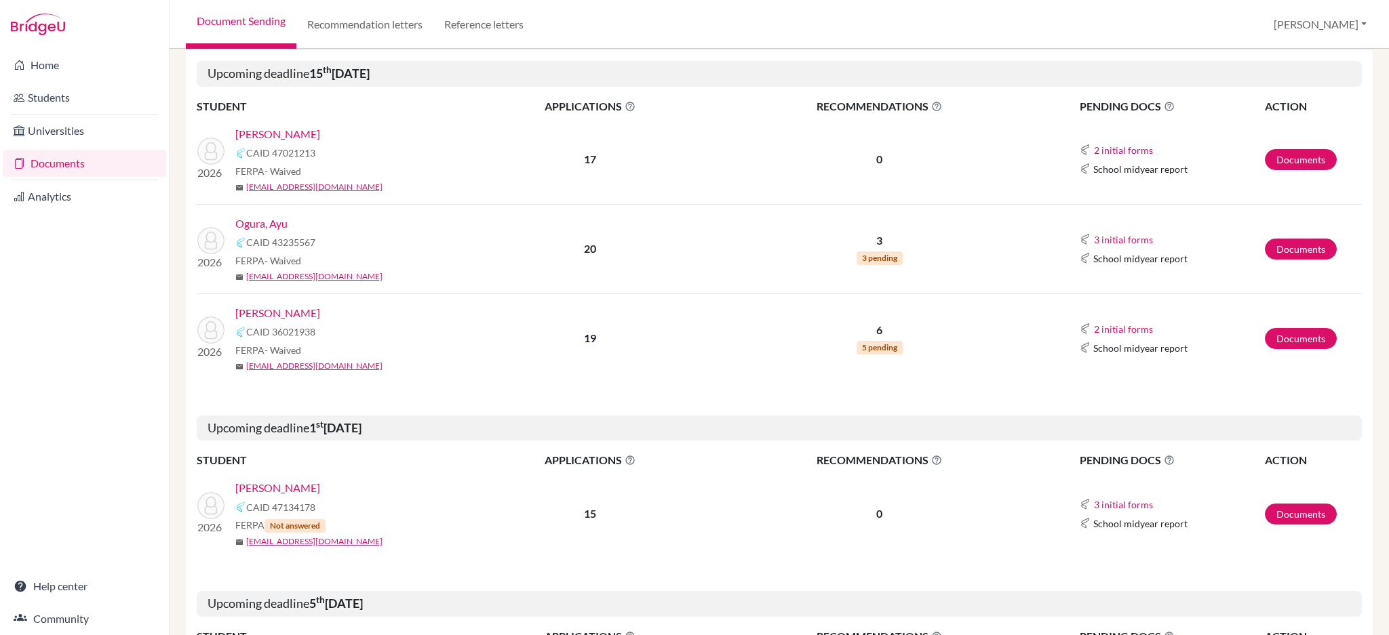
scroll to position [90, 0]
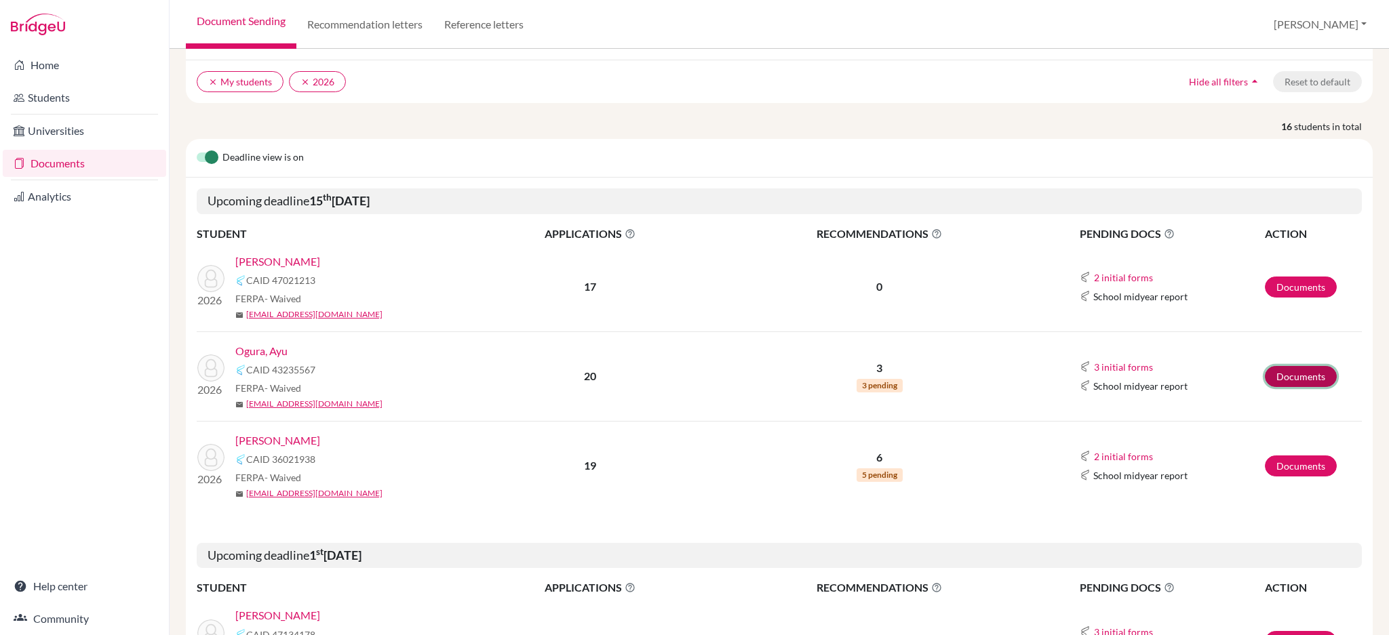
click at [1271, 369] on link "Documents" at bounding box center [1300, 376] width 72 height 21
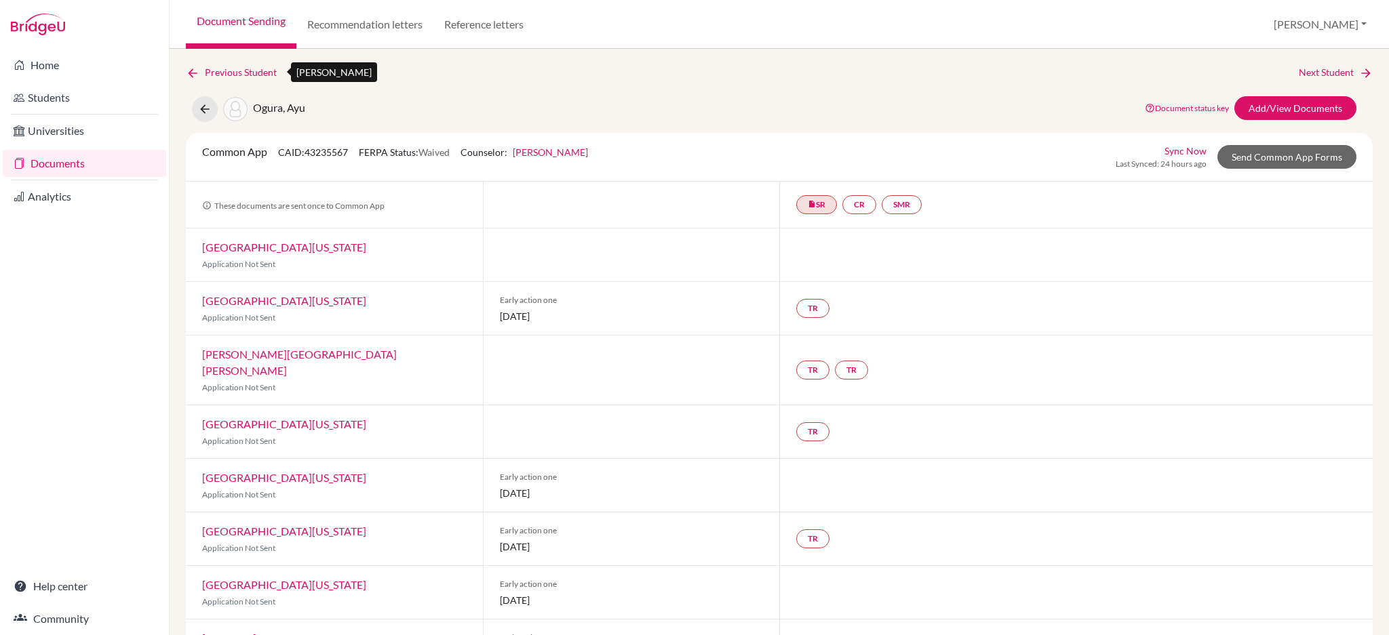
click at [188, 68] on icon at bounding box center [193, 73] width 14 height 14
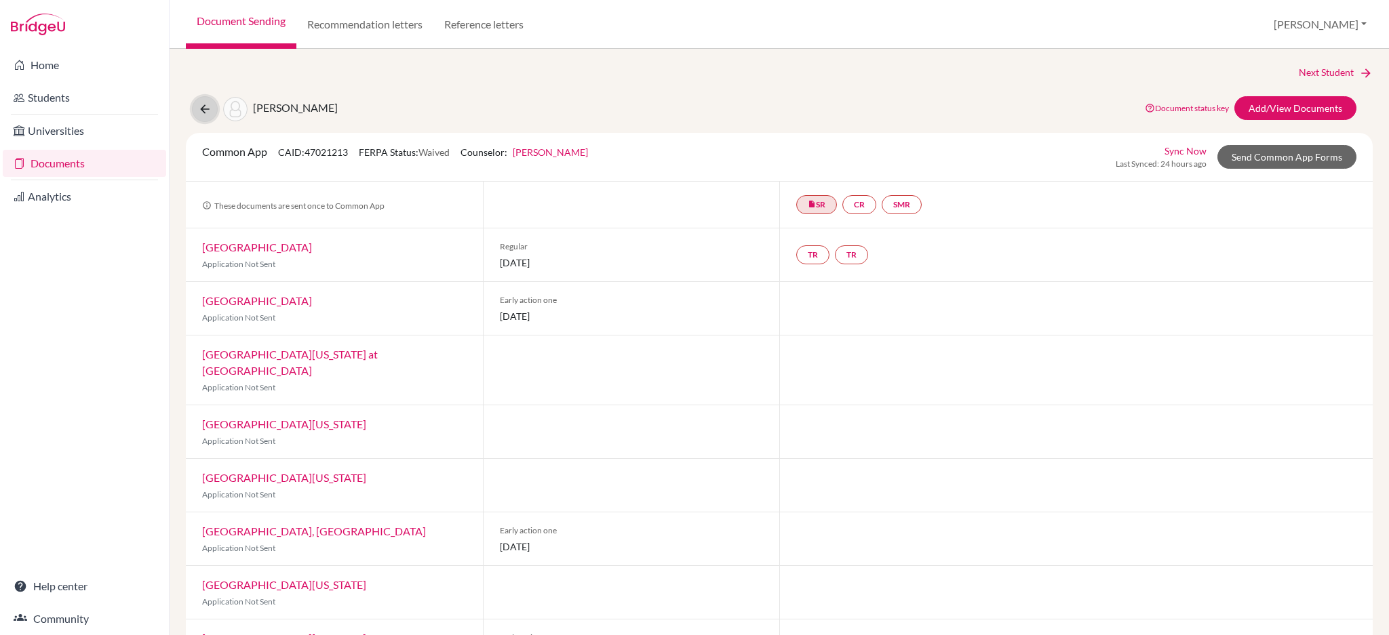
click at [203, 114] on icon at bounding box center [205, 109] width 14 height 14
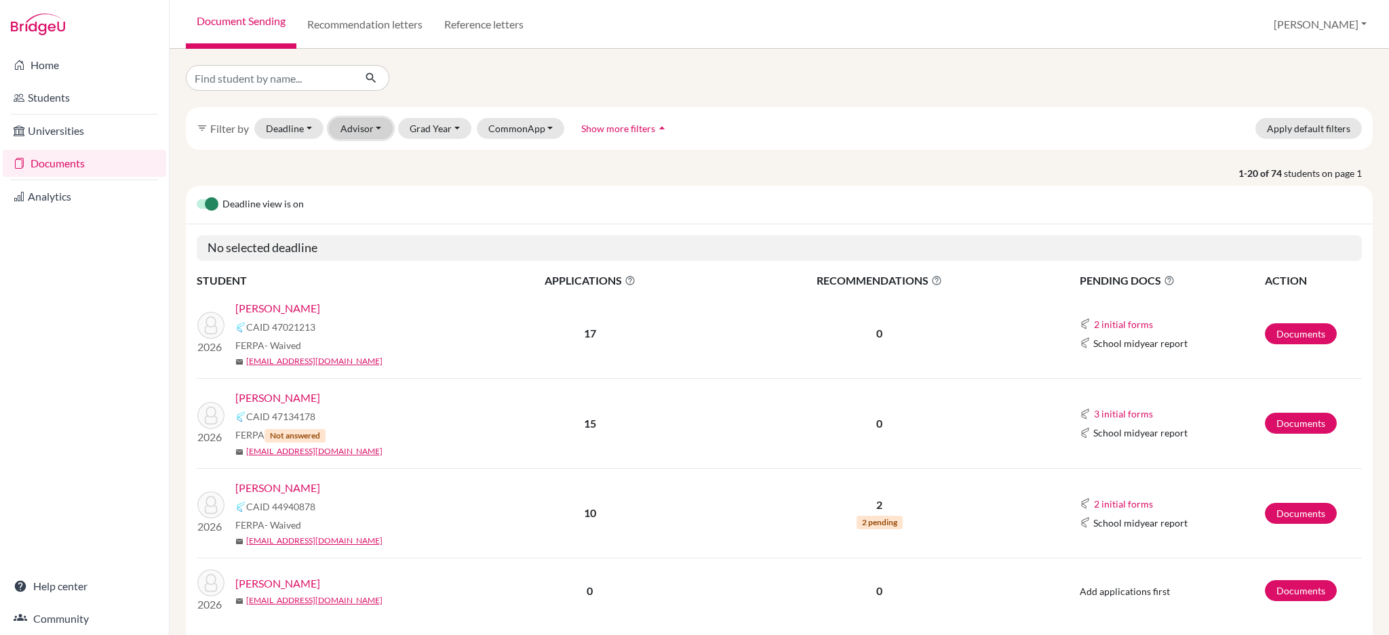
click at [370, 127] on button "Advisor" at bounding box center [361, 128] width 64 height 21
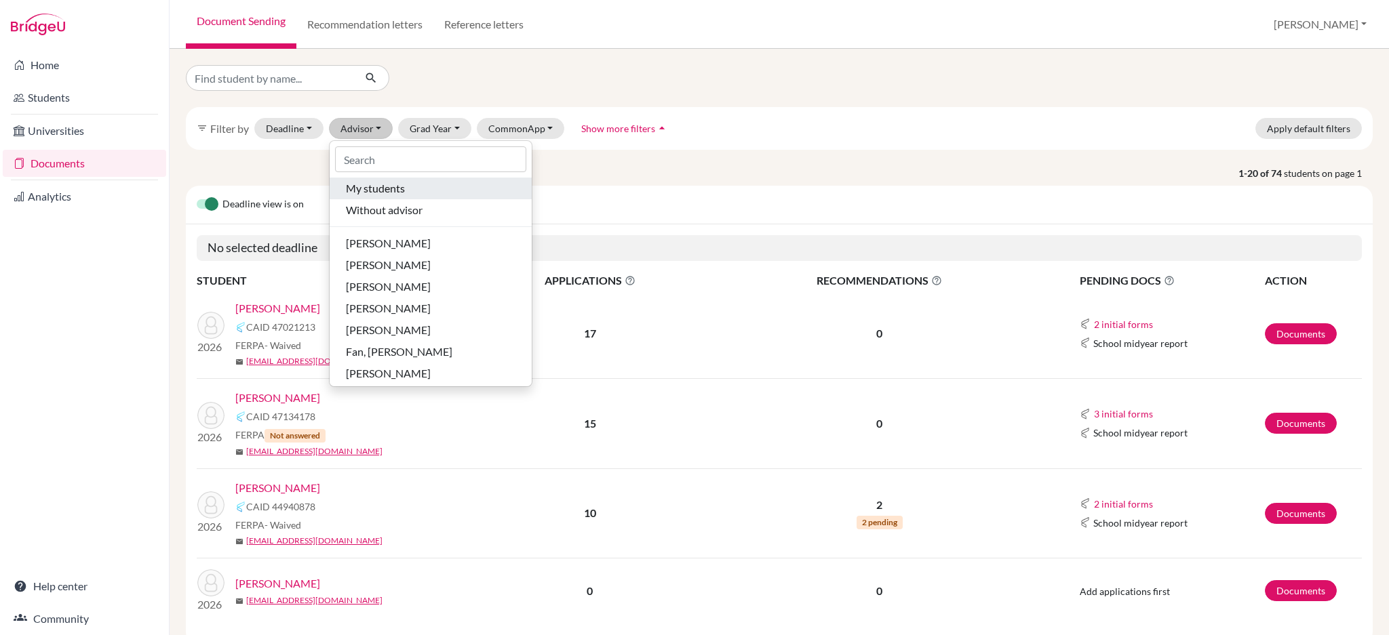
click at [389, 190] on span "My students" at bounding box center [375, 188] width 59 height 16
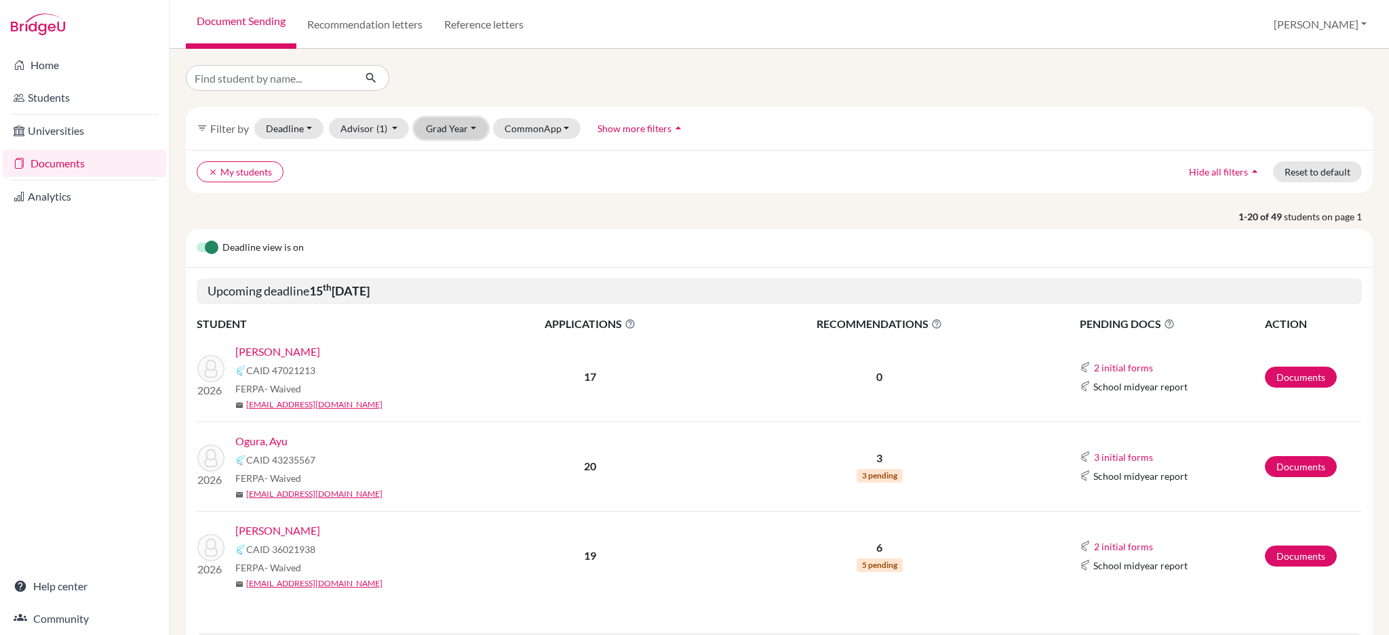
click at [437, 125] on button "Grad Year" at bounding box center [450, 128] width 73 height 21
click at [458, 196] on div "2026" at bounding box center [454, 201] width 47 height 16
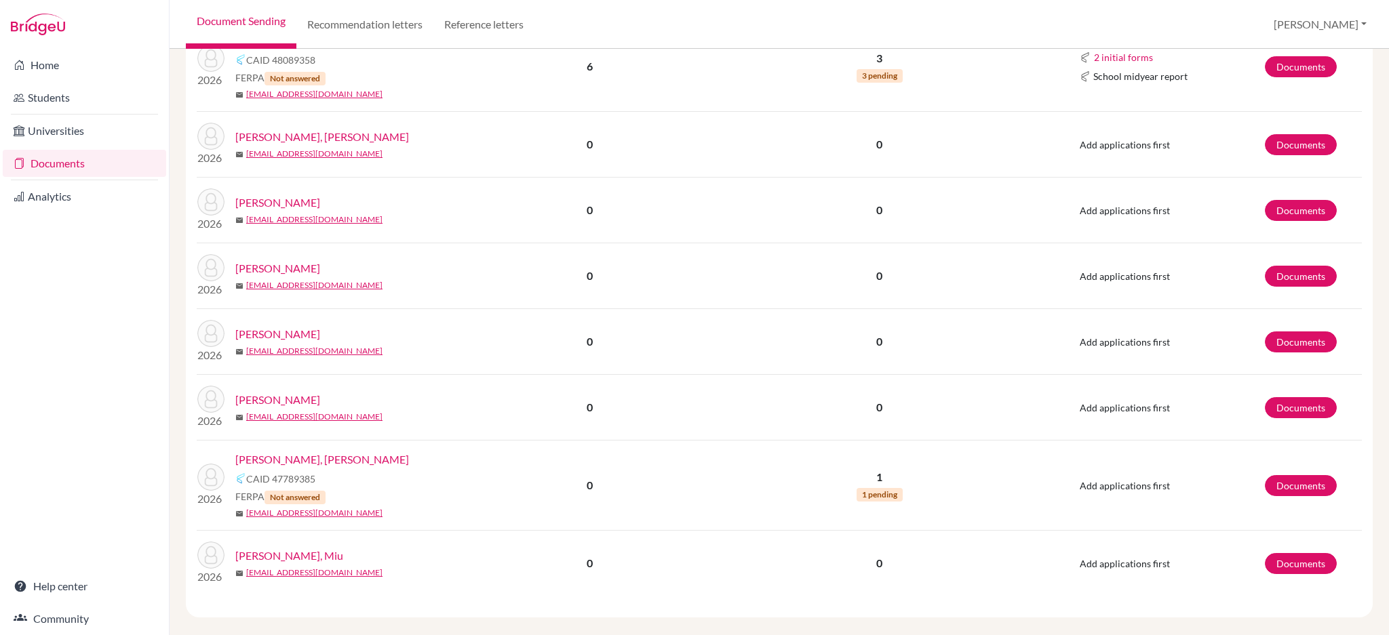
scroll to position [1250, 0]
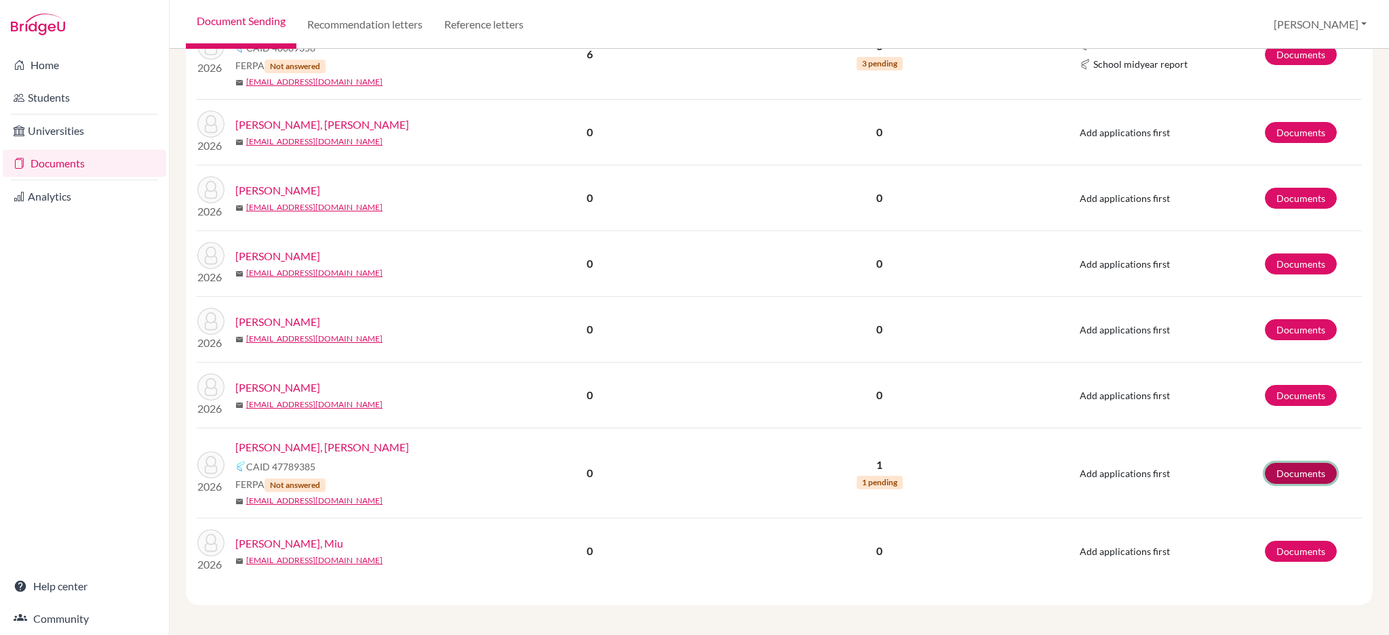
click at [1298, 470] on link "Documents" at bounding box center [1300, 473] width 72 height 21
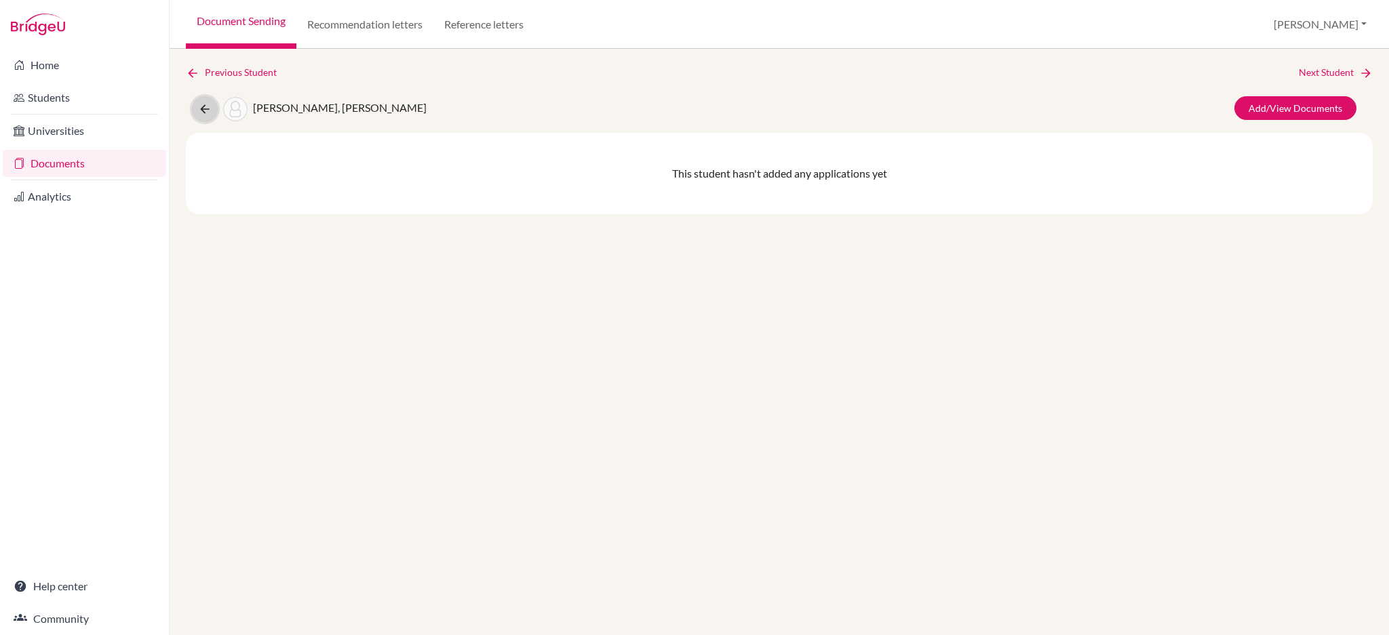
click at [199, 105] on icon at bounding box center [205, 109] width 14 height 14
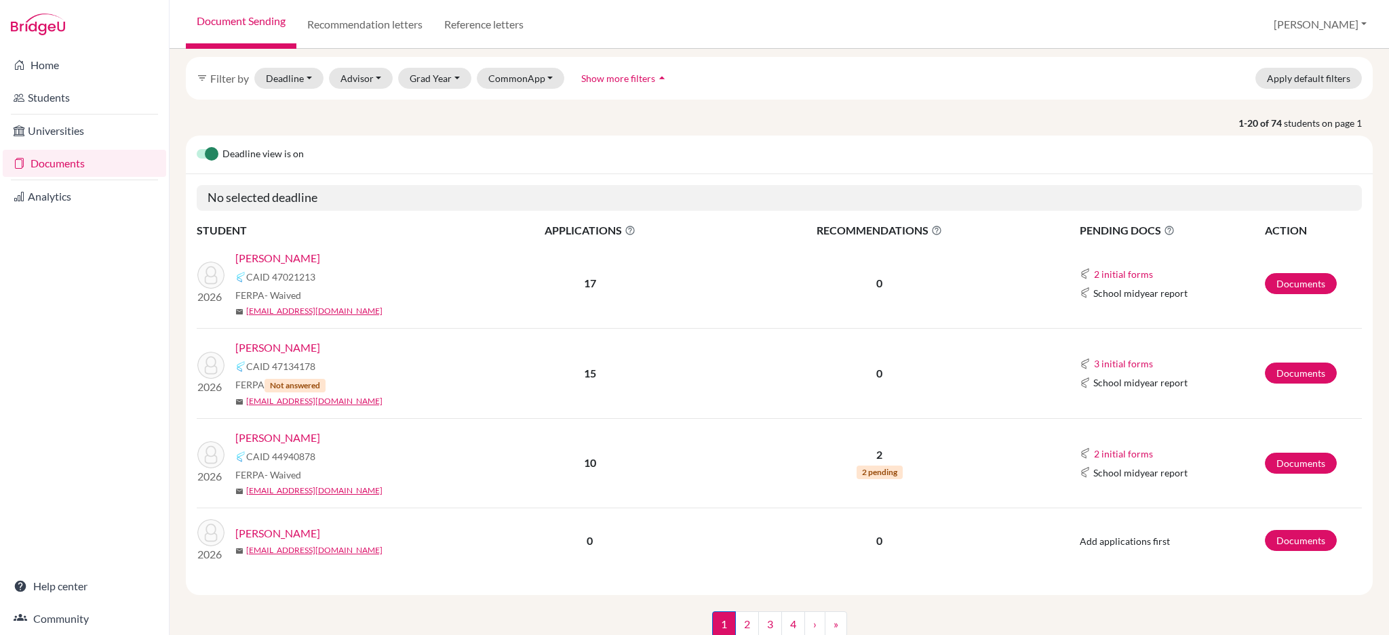
scroll to position [94, 0]
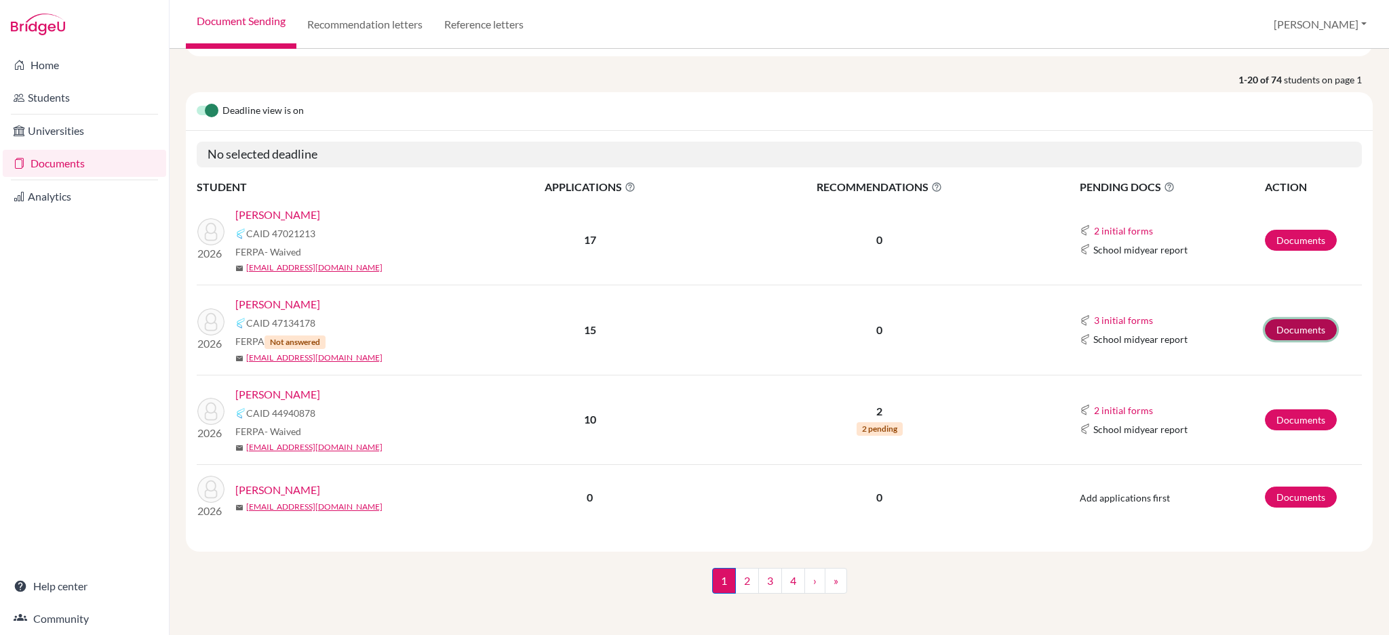
click at [1275, 336] on link "Documents" at bounding box center [1300, 329] width 72 height 21
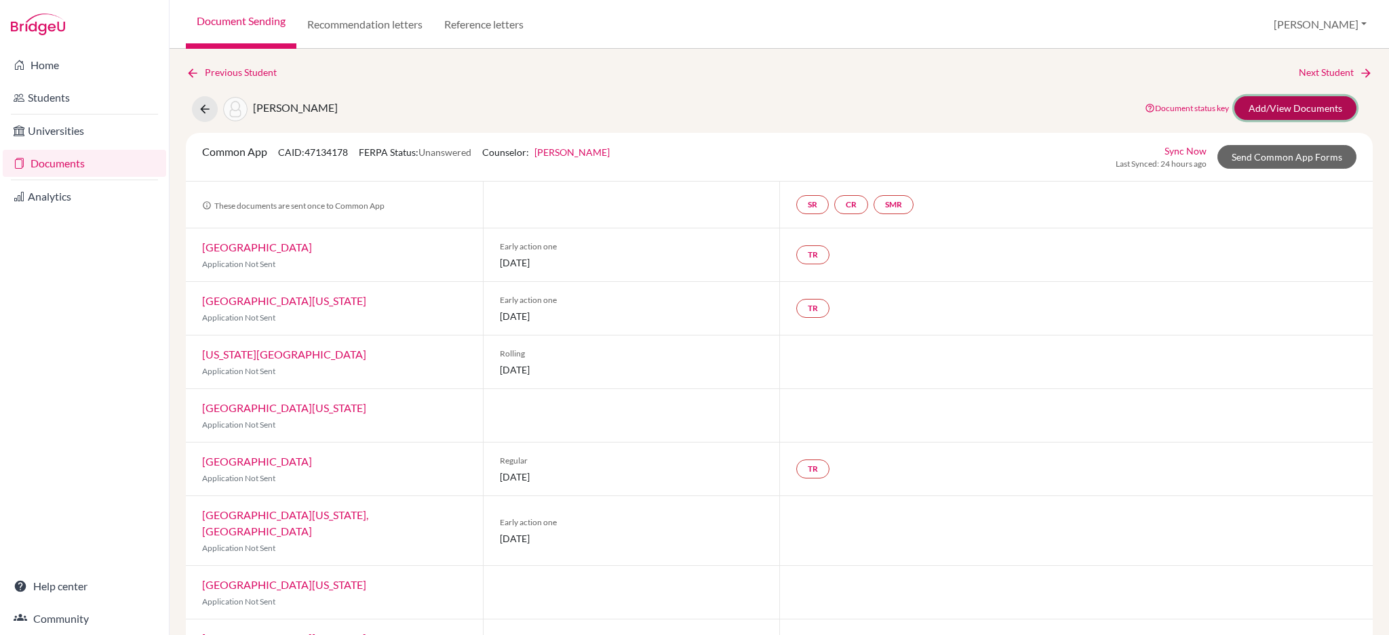
click at [1285, 106] on link "Add/View Documents" at bounding box center [1295, 108] width 122 height 24
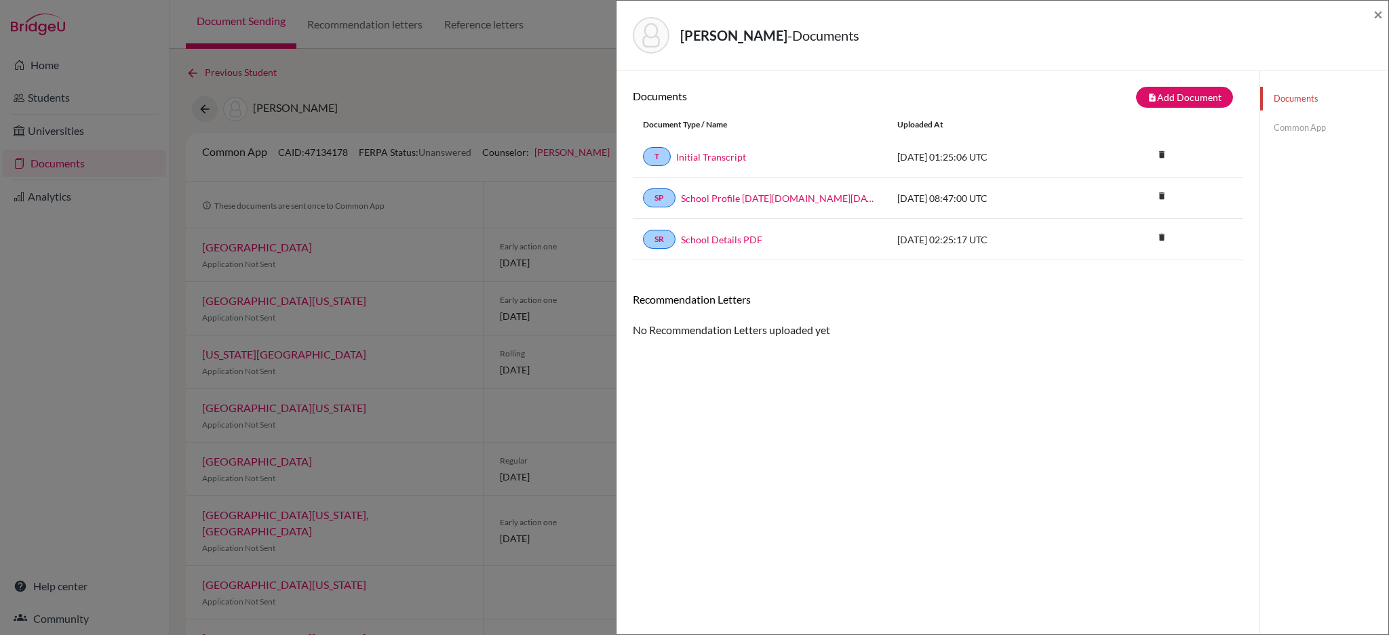
click at [1281, 129] on link "Common App" at bounding box center [1324, 128] width 128 height 24
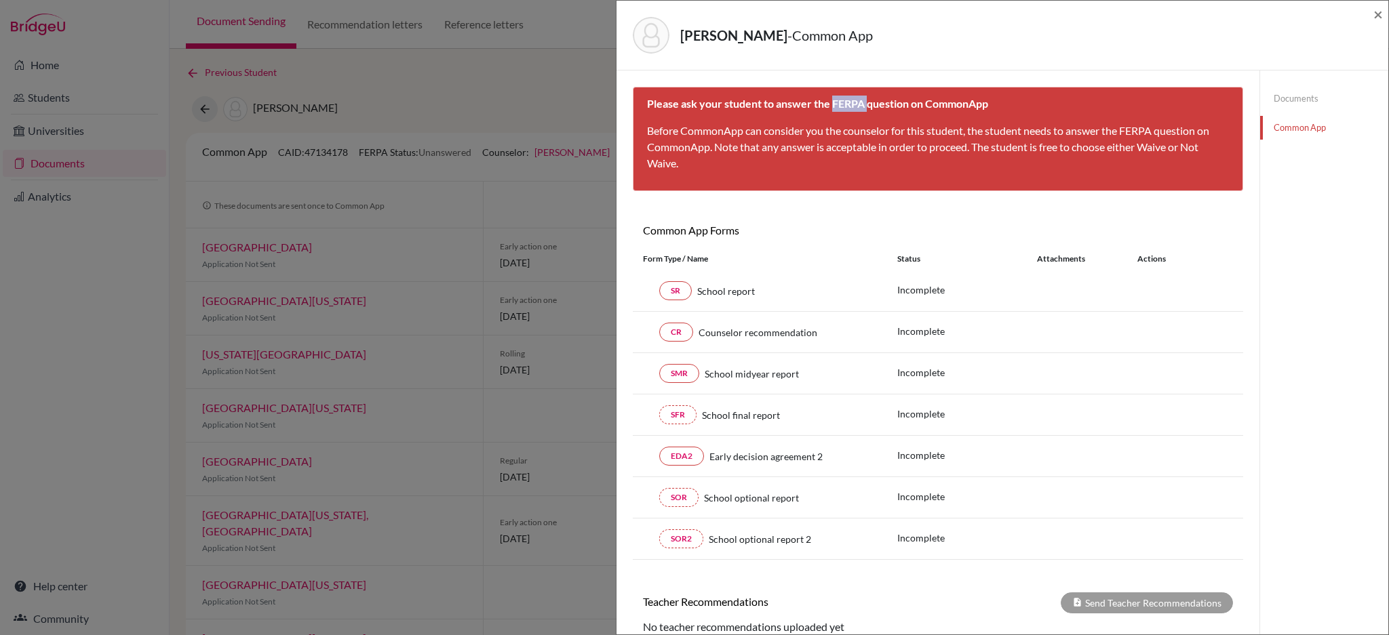
drag, startPoint x: 833, startPoint y: 106, endPoint x: 866, endPoint y: 107, distance: 33.3
click at [866, 103] on b "Please ask your student to answer the FERPA question on CommonApp" at bounding box center [817, 103] width 341 height 13
click at [1380, 9] on span "×" at bounding box center [1377, 14] width 9 height 20
